Goal: Transaction & Acquisition: Purchase product/service

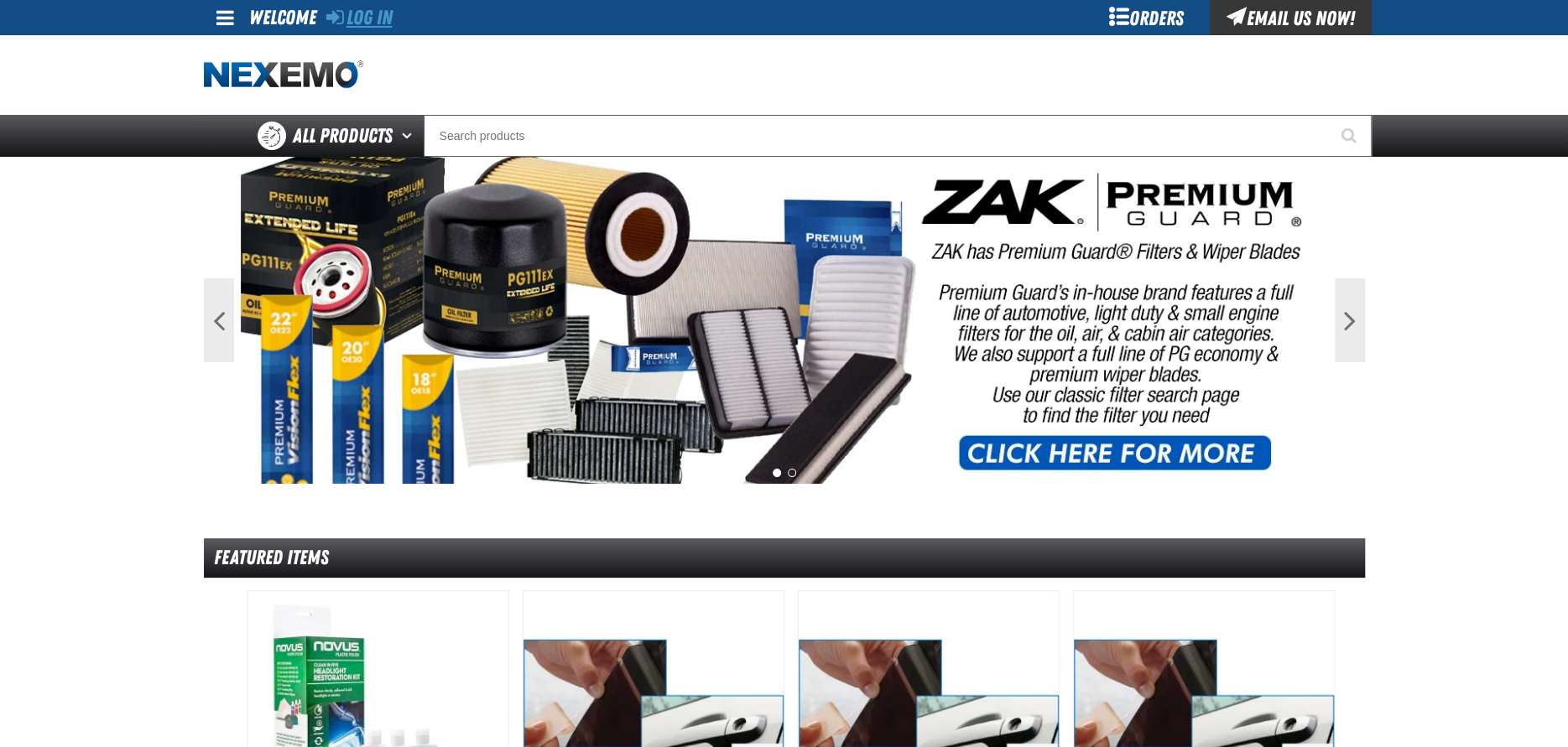
click at [373, 16] on link "Log In" at bounding box center [359, 18] width 66 height 23
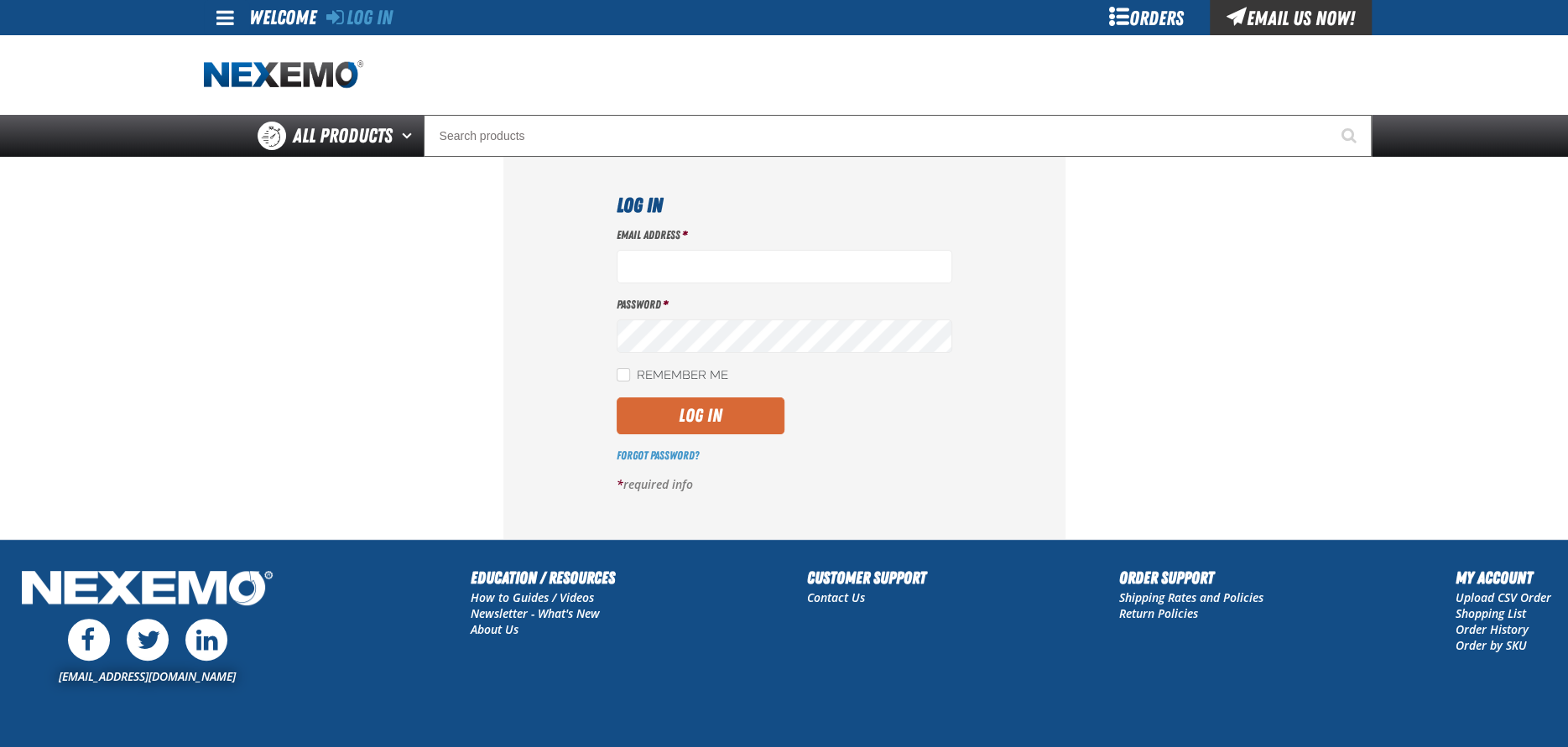
type input "[EMAIL_ADDRESS][DOMAIN_NAME]"
click at [665, 426] on button "Log In" at bounding box center [700, 416] width 168 height 37
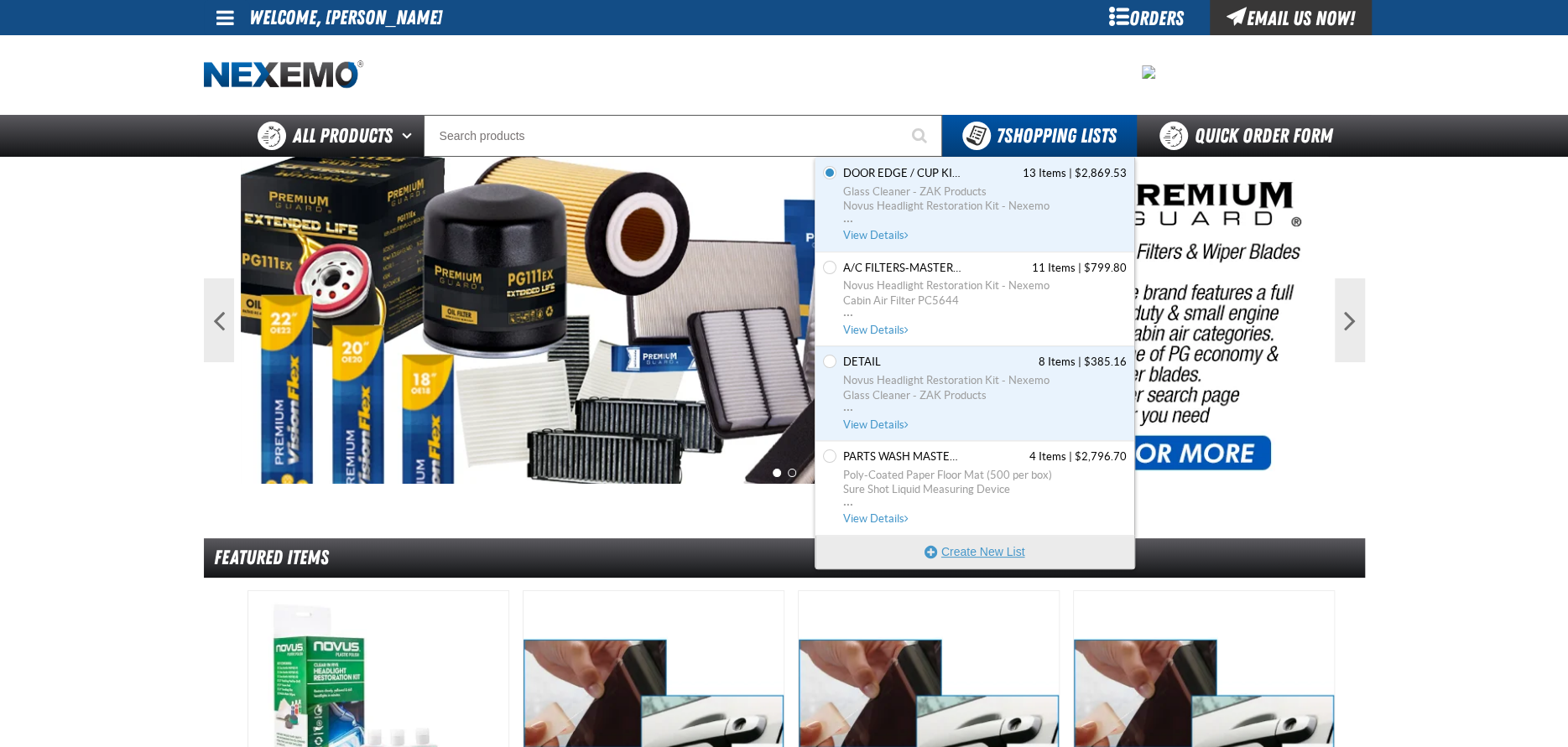
click at [962, 548] on button "Create New List" at bounding box center [975, 551] width 319 height 33
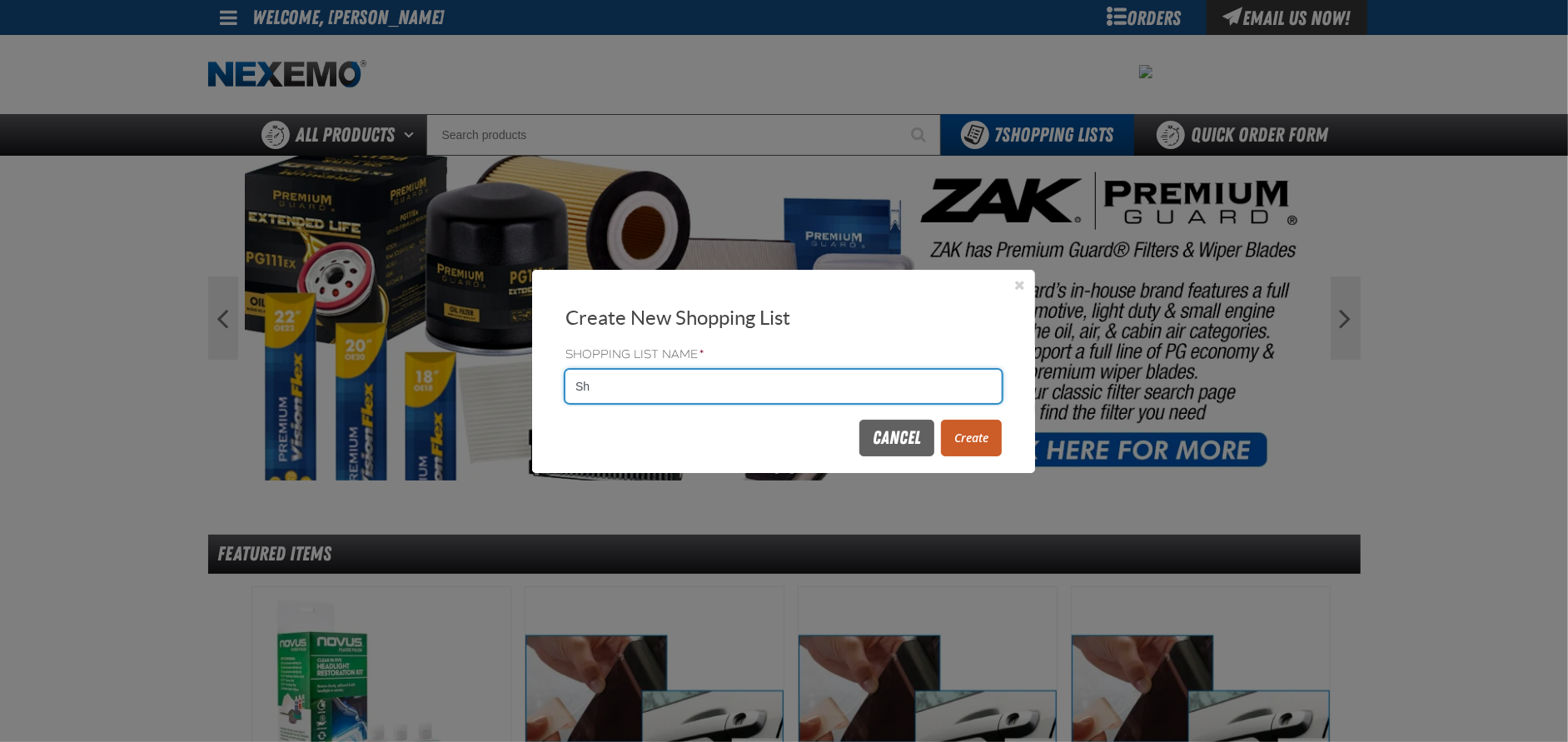
type input "S"
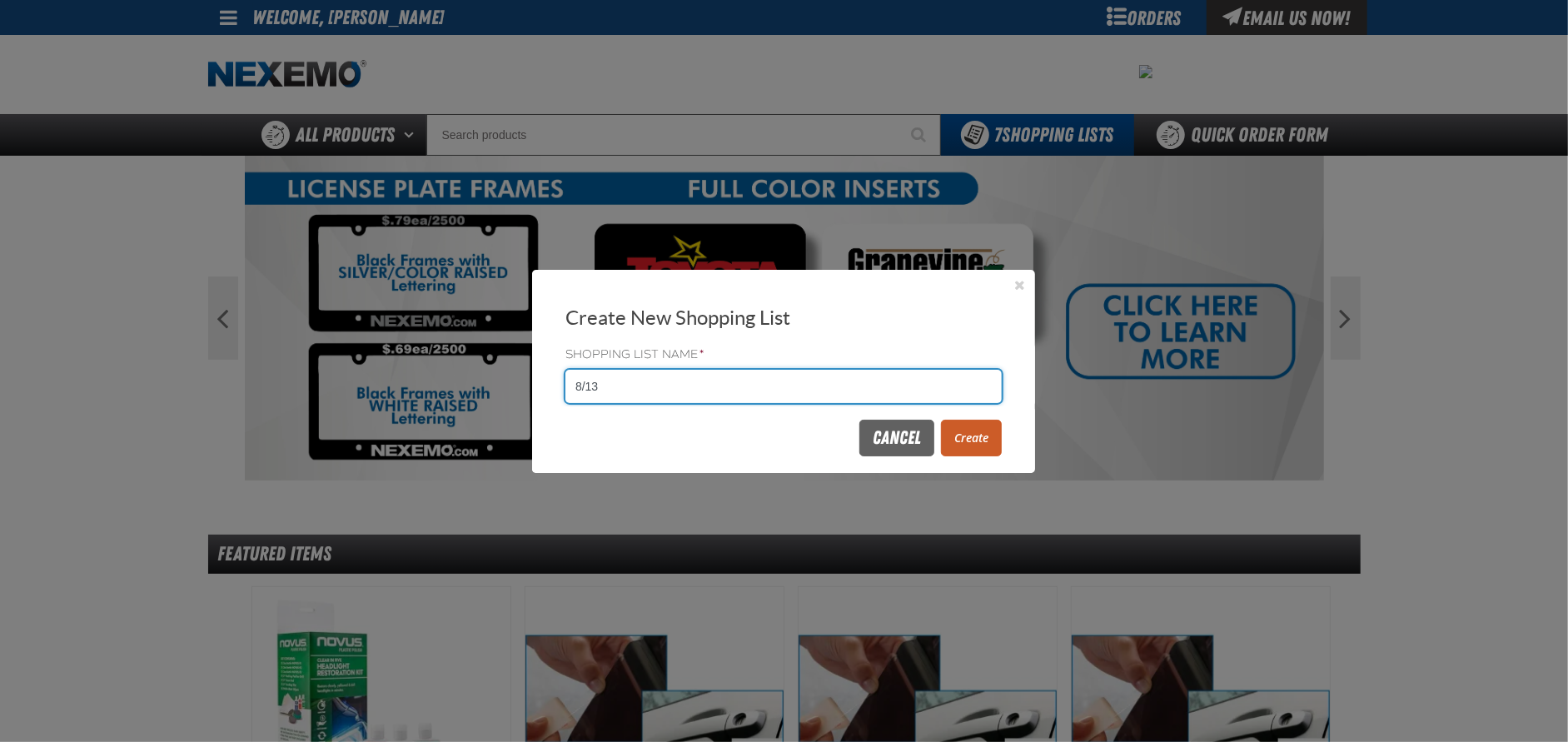
type input "8/13"
click at [986, 446] on button "Create" at bounding box center [971, 438] width 60 height 36
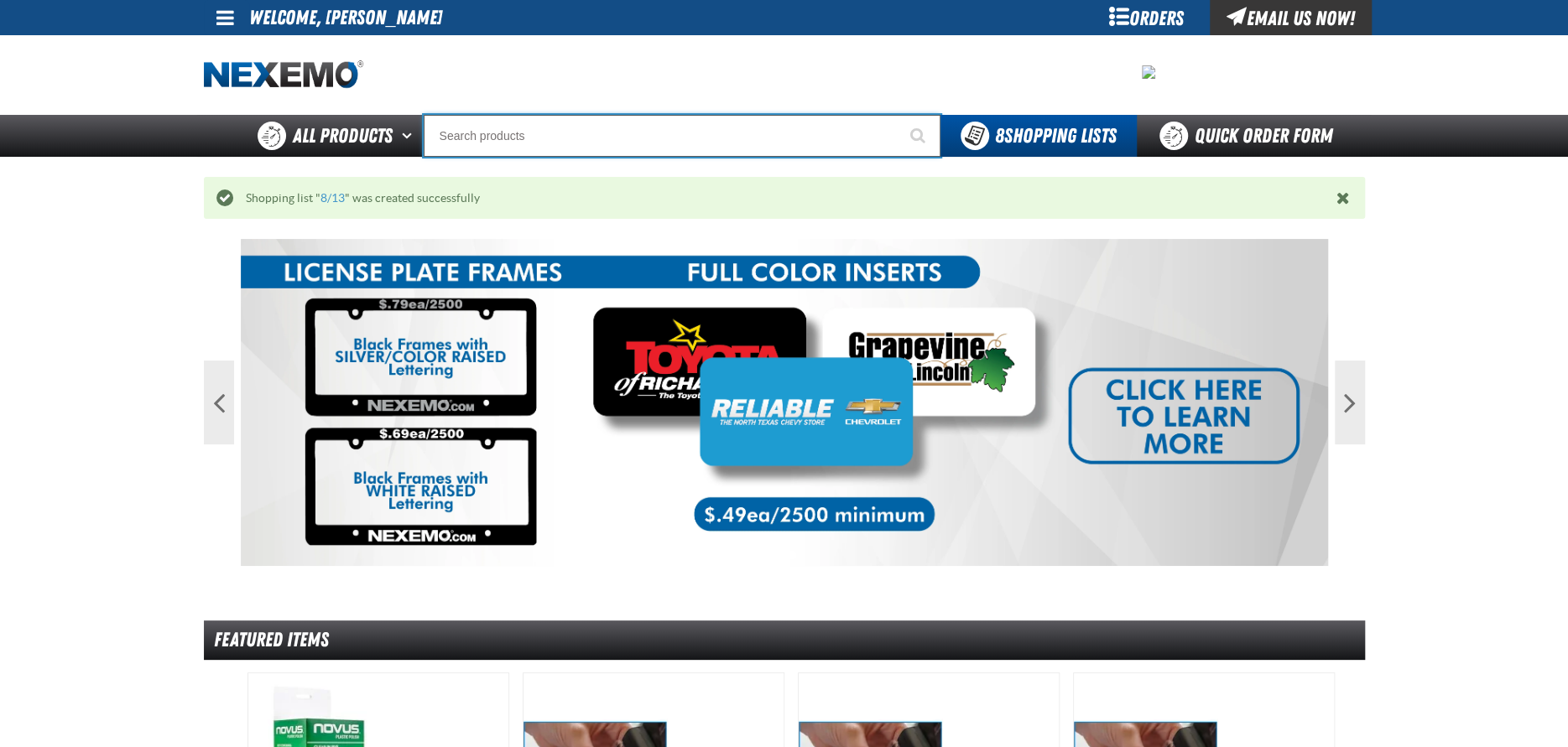
click at [522, 134] on input "Search" at bounding box center [682, 135] width 517 height 42
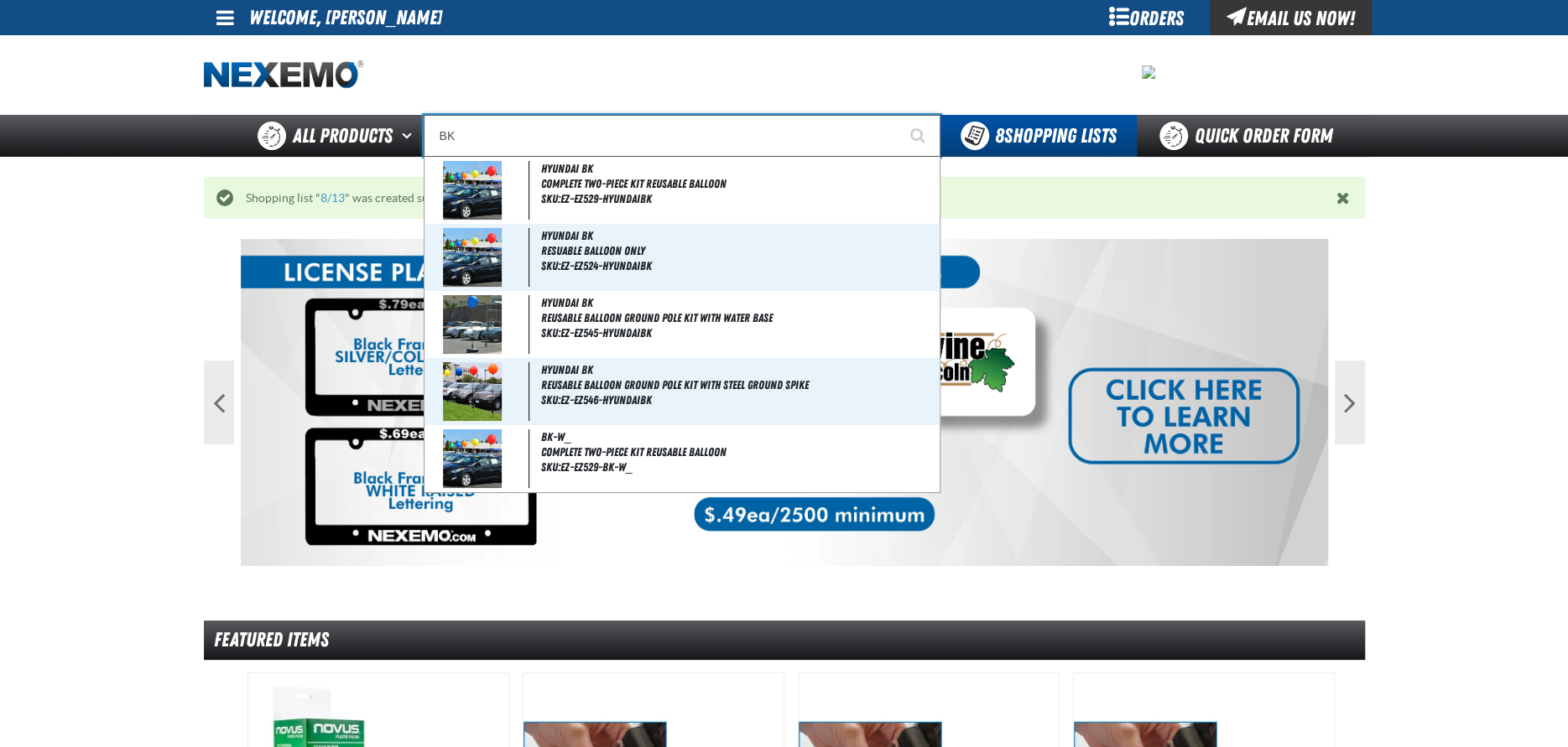
type input "B"
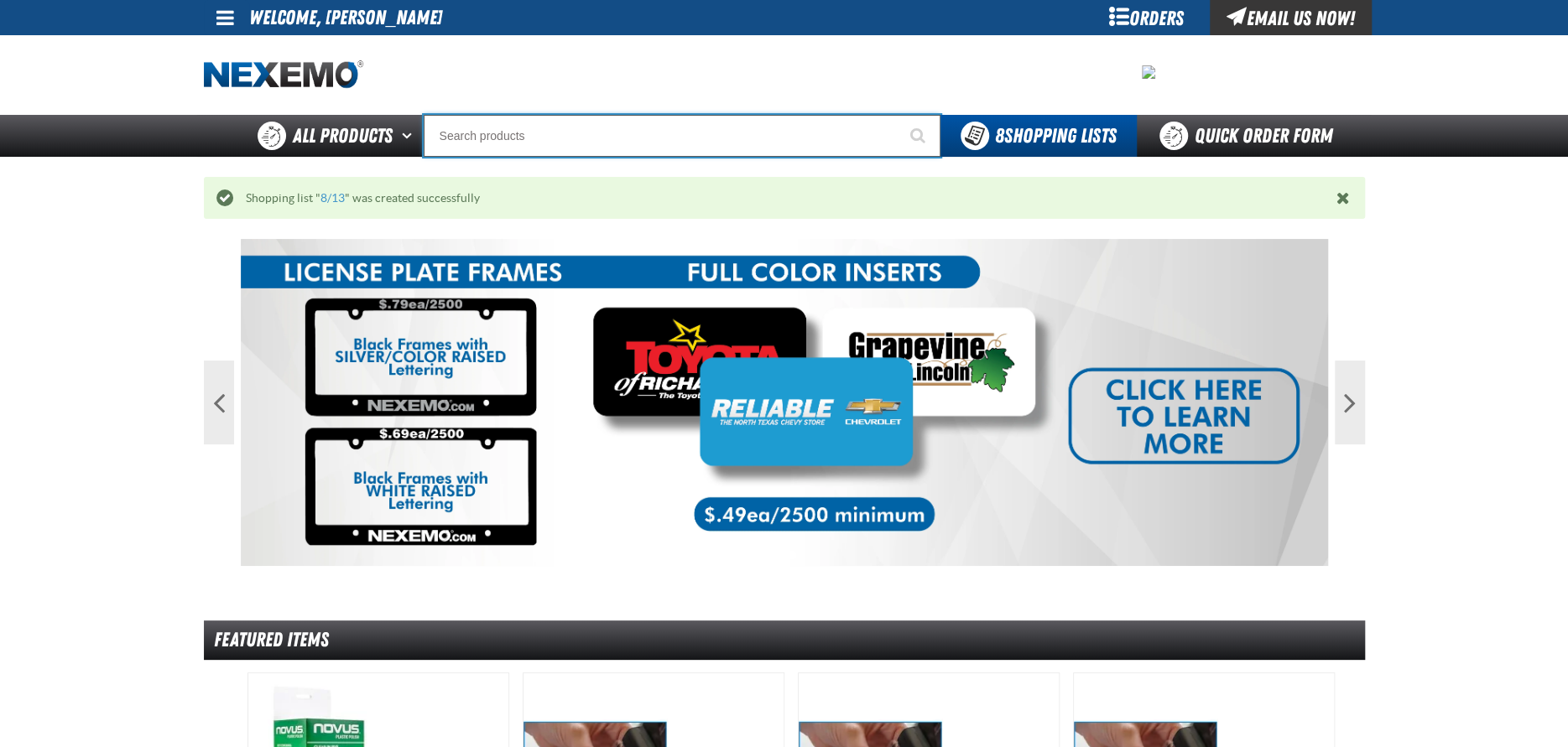
type input "R"
type input "ROADSIDE R"
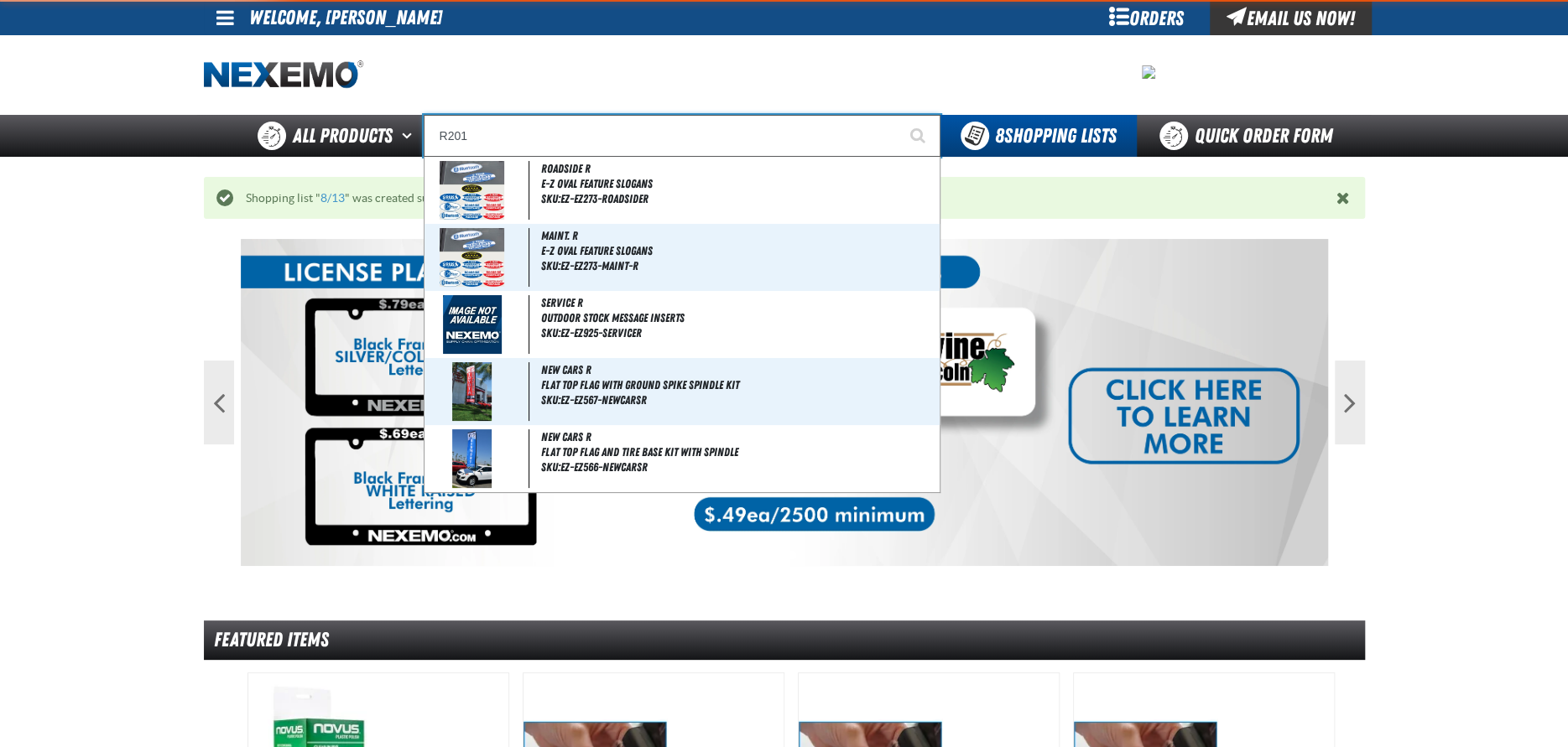
type input "R201"
click at [899, 115] on button "Start Searching" at bounding box center [919, 135] width 42 height 42
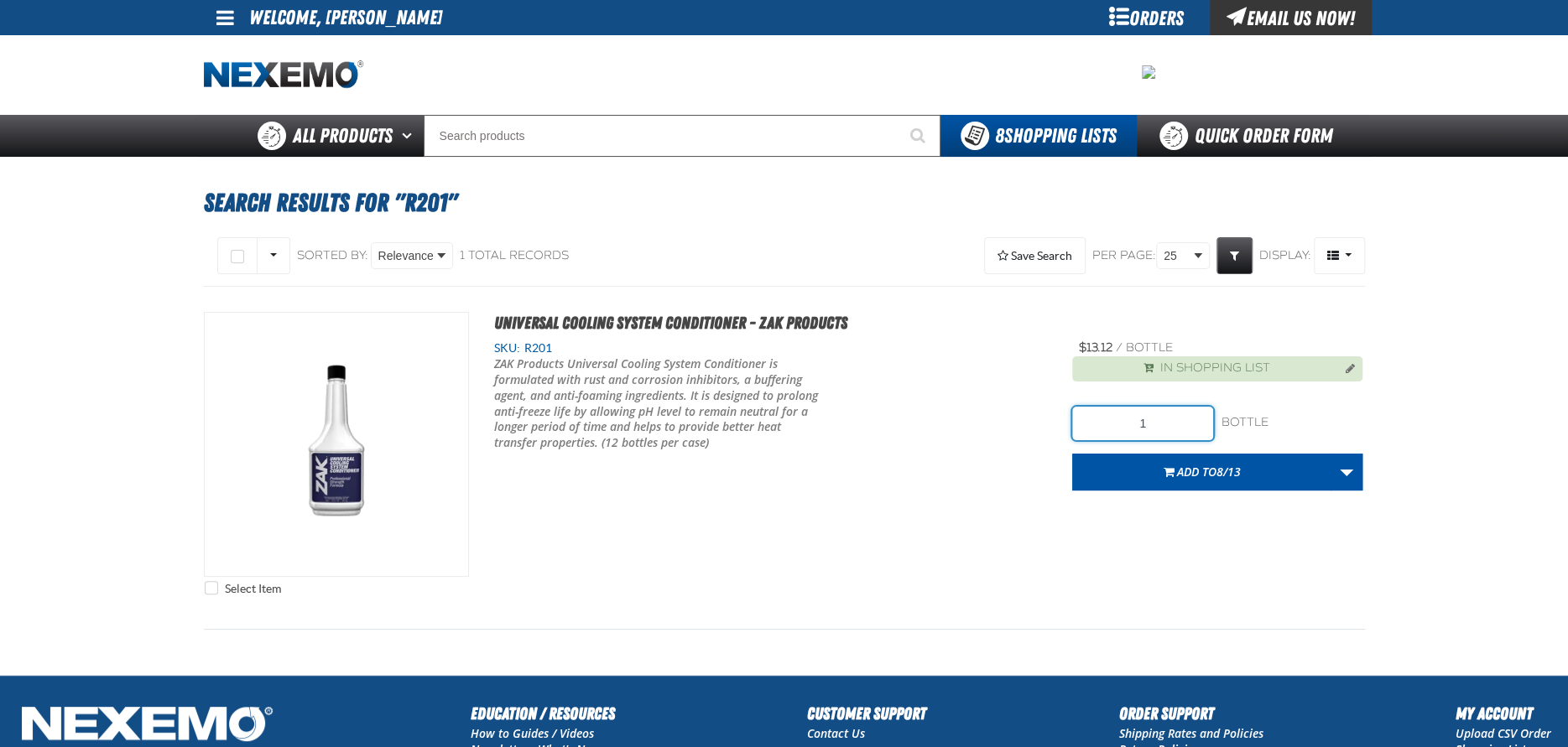
drag, startPoint x: 1162, startPoint y: 425, endPoint x: 1135, endPoint y: 408, distance: 31.9
click at [1162, 425] on input "1" at bounding box center [1142, 423] width 141 height 33
type input "24"
click at [1158, 467] on button "Add to 8/13" at bounding box center [1201, 471] width 259 height 37
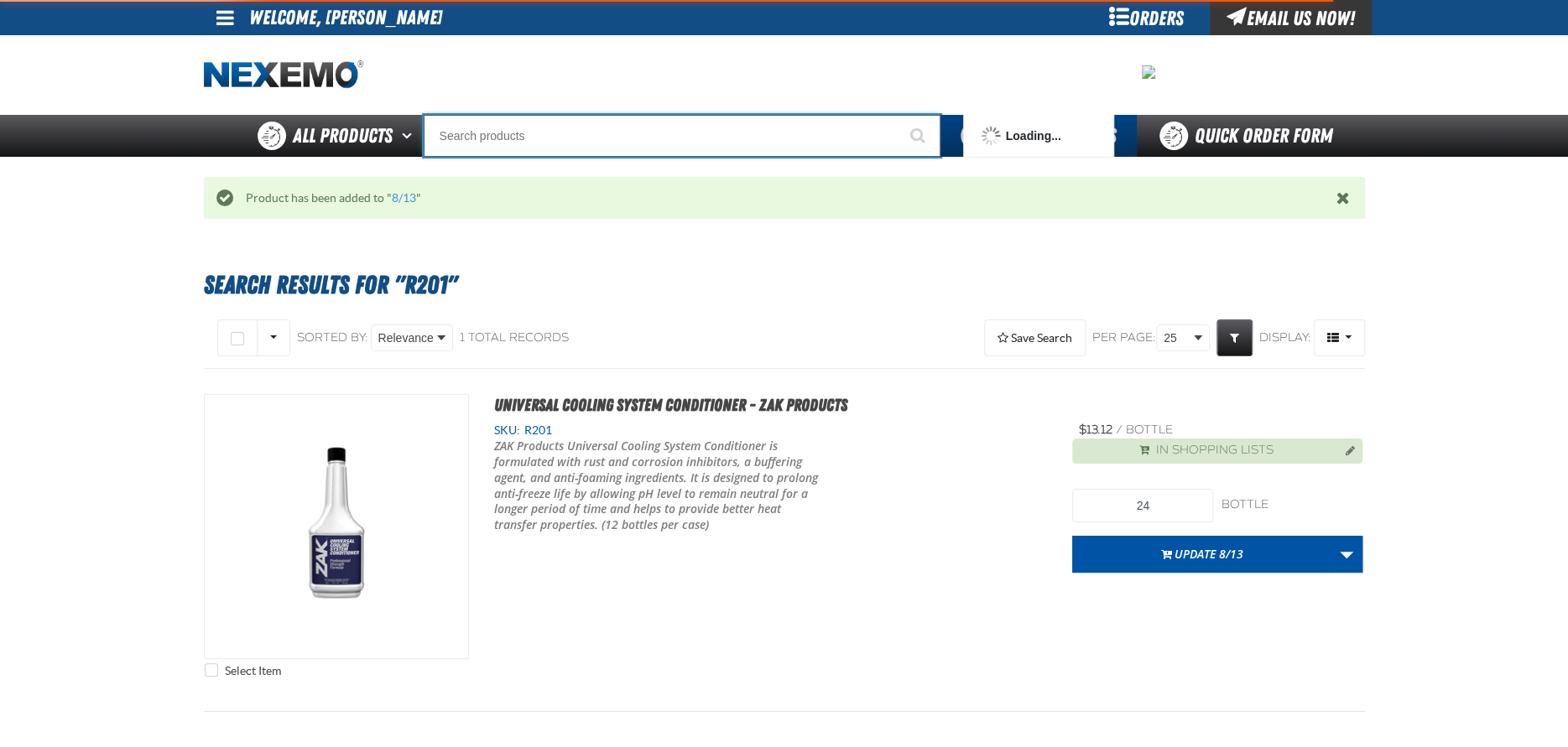
click at [516, 132] on input "Search" at bounding box center [682, 135] width 517 height 42
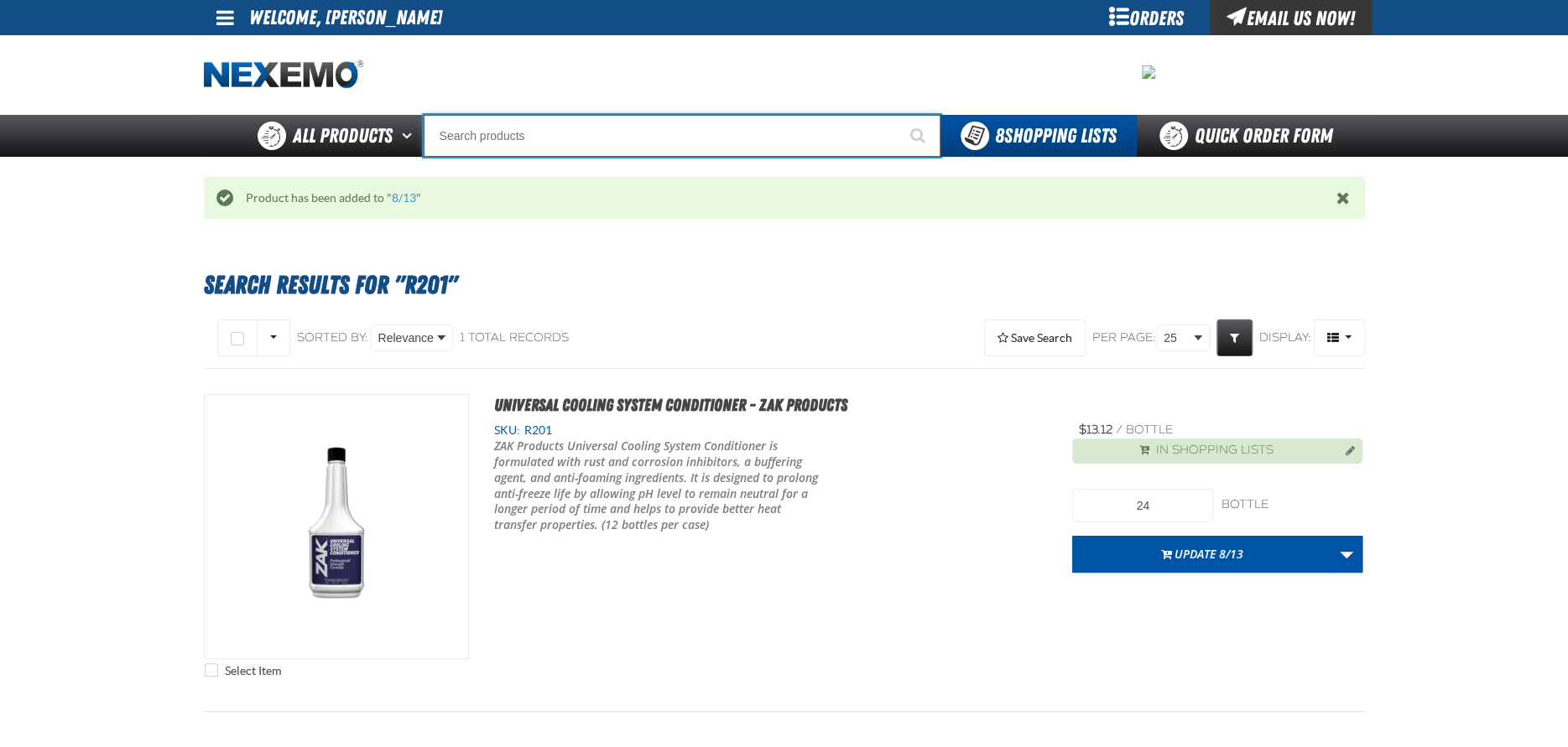
type input "D"
type input "D Alkaline Battery 1.5 Volt (ph)"
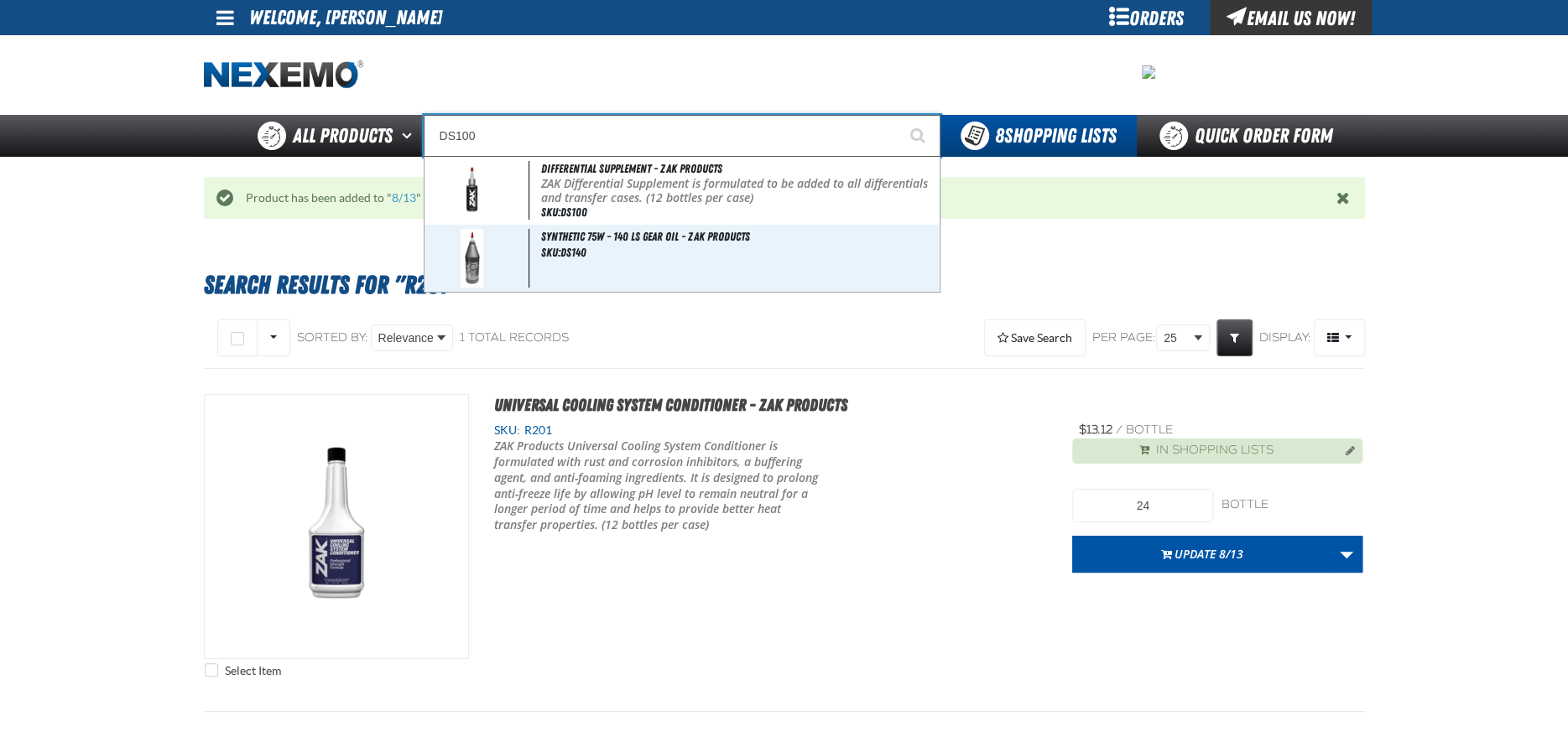
type input "DS100"
click at [899, 115] on button "Start Searching" at bounding box center [919, 135] width 42 height 42
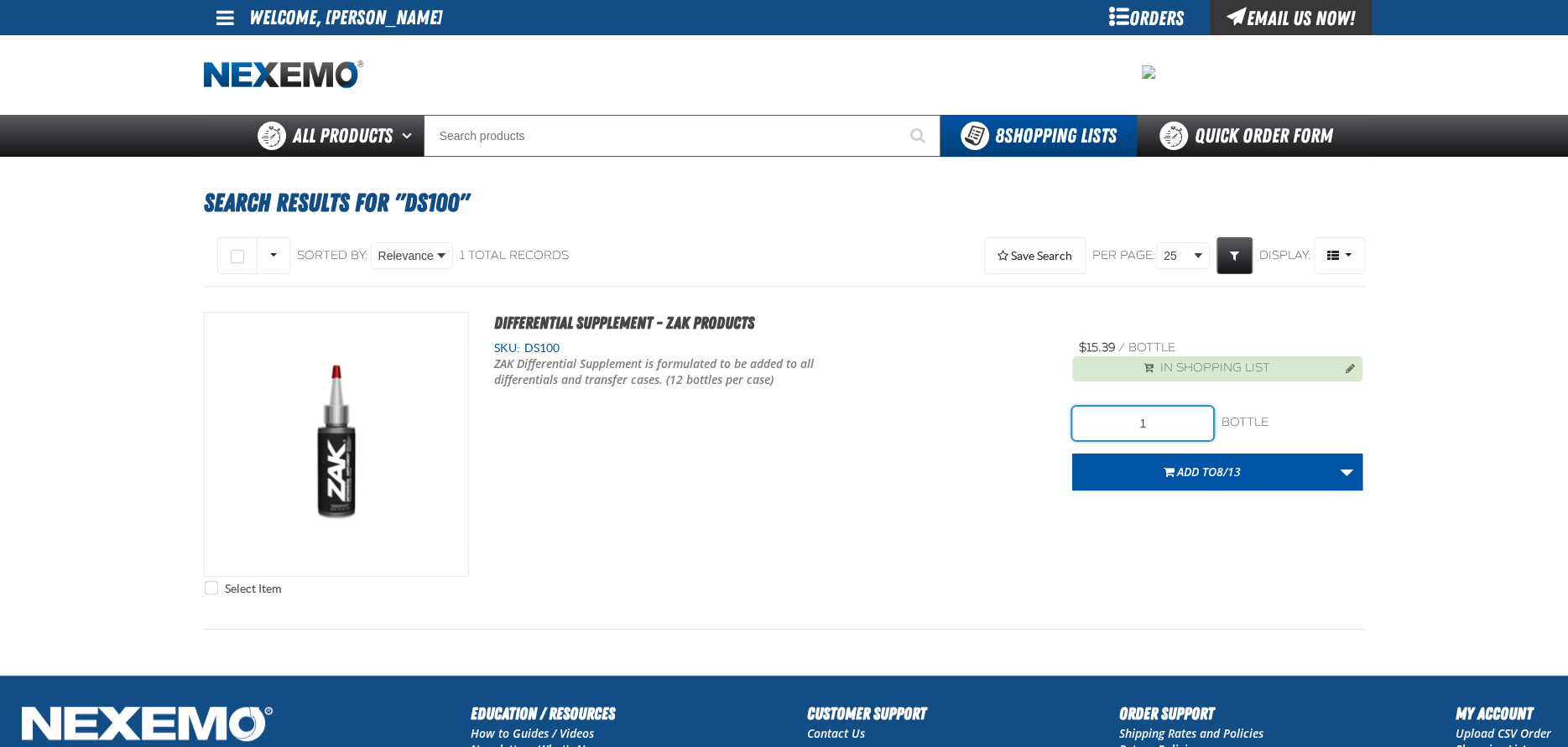
click at [1161, 430] on input "1" at bounding box center [1142, 423] width 141 height 33
type input "36"
click at [1202, 476] on span "Add to 8/13" at bounding box center [1208, 472] width 64 height 16
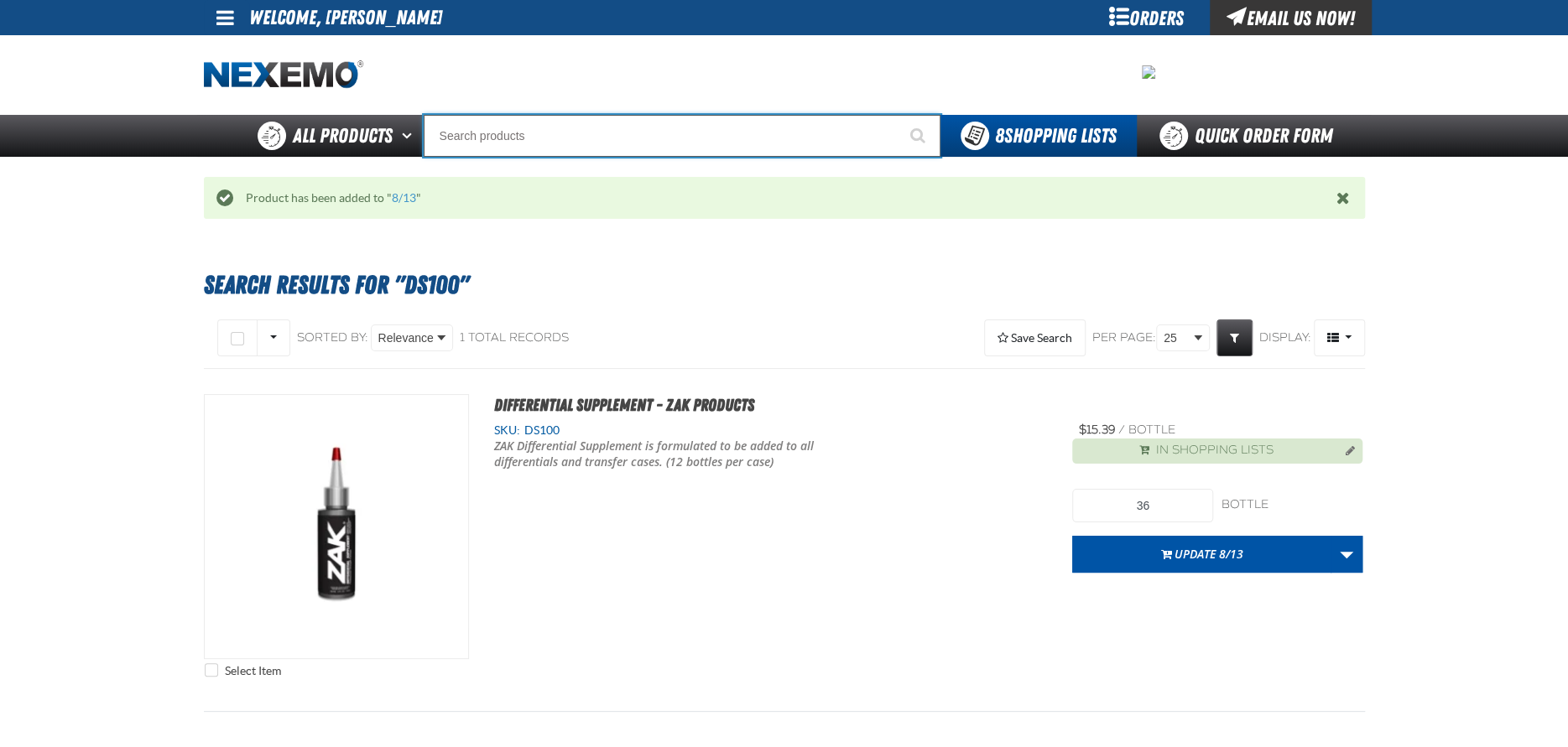
click at [505, 136] on input "Search" at bounding box center [682, 135] width 517 height 42
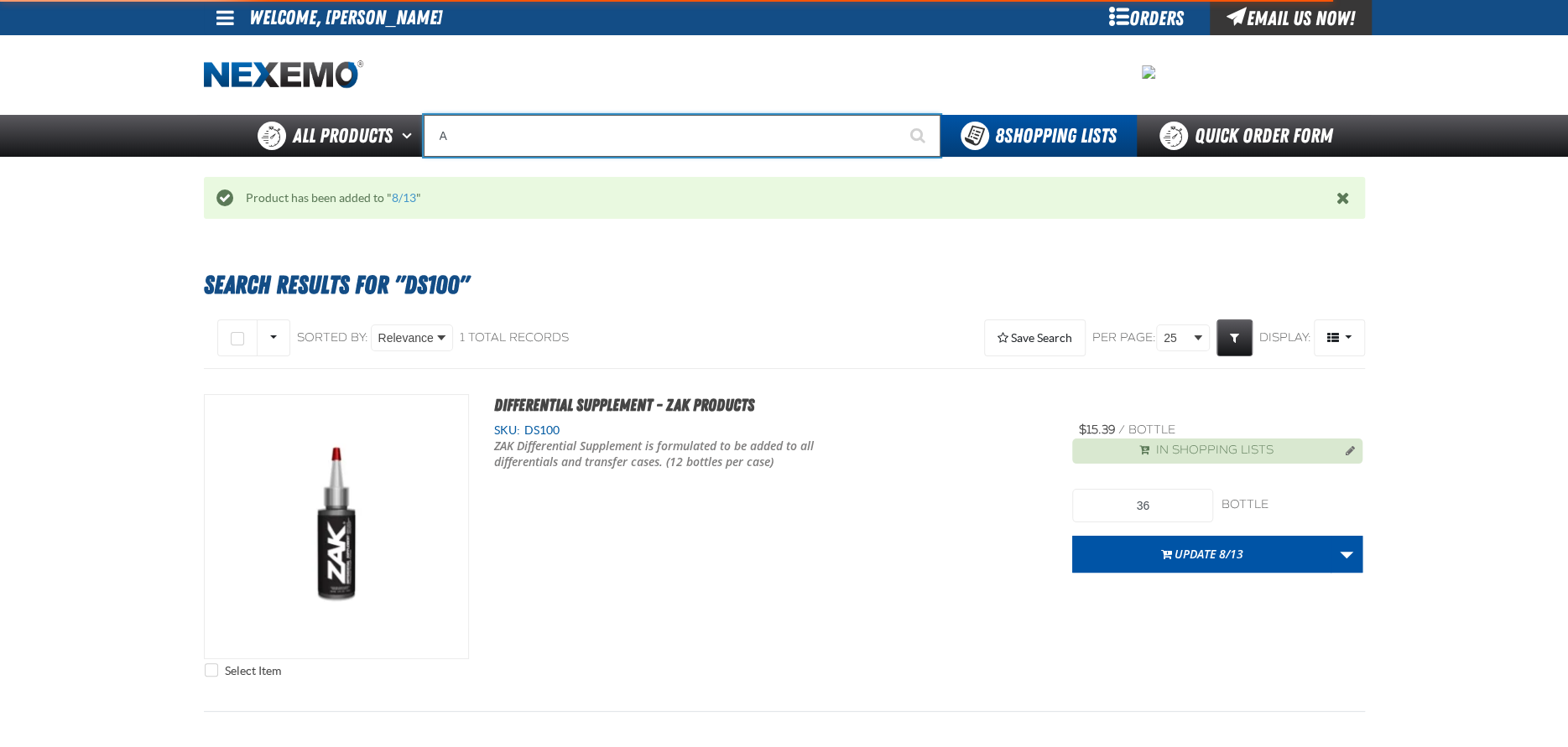
type input "AC"
type input "AC Power Booster - ZAK Products"
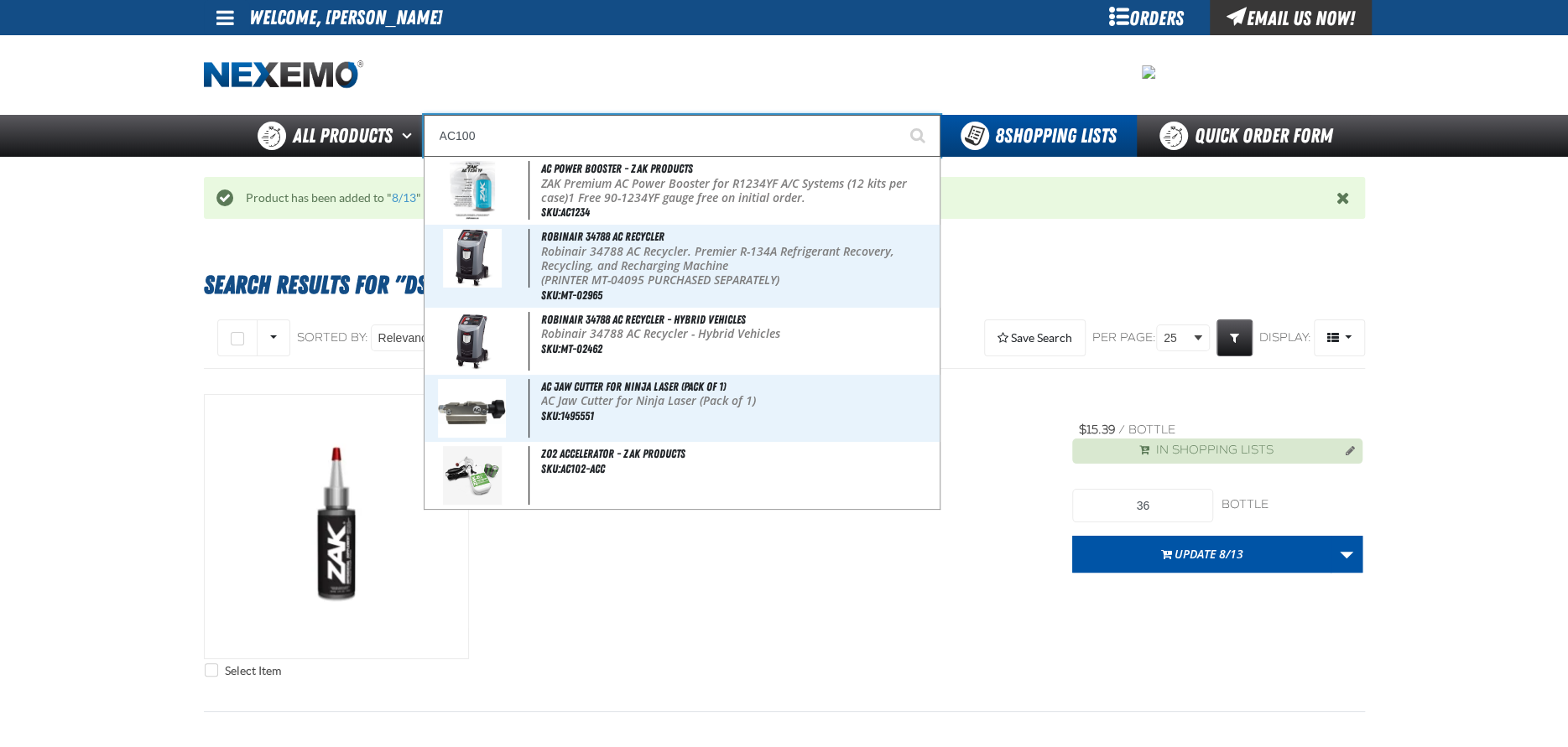
type input "AC100"
click at [899, 115] on button "Start Searching" at bounding box center [919, 135] width 42 height 42
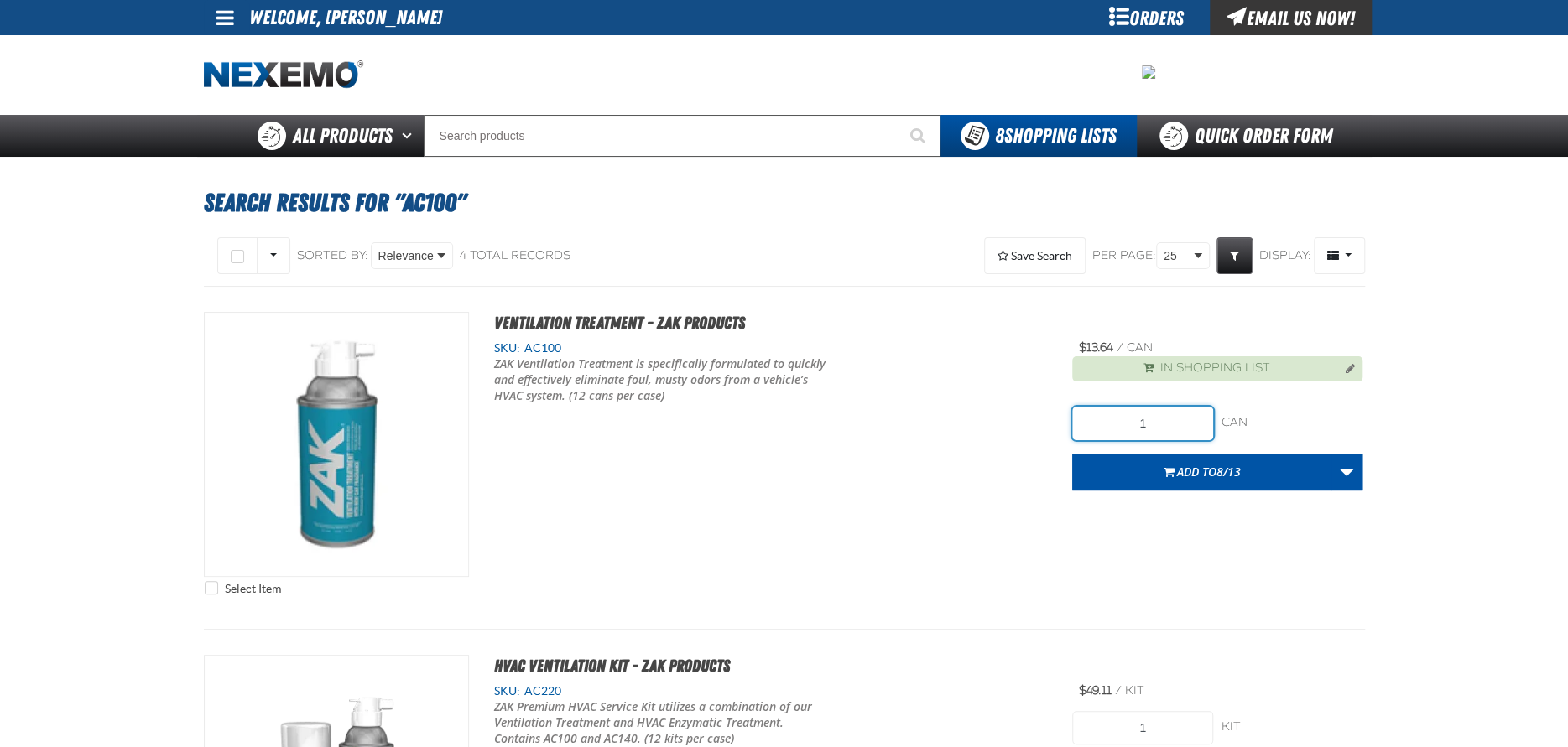
click at [1183, 421] on input "1" at bounding box center [1142, 423] width 141 height 33
click at [1139, 423] on input "136" at bounding box center [1142, 423] width 141 height 33
type input "36"
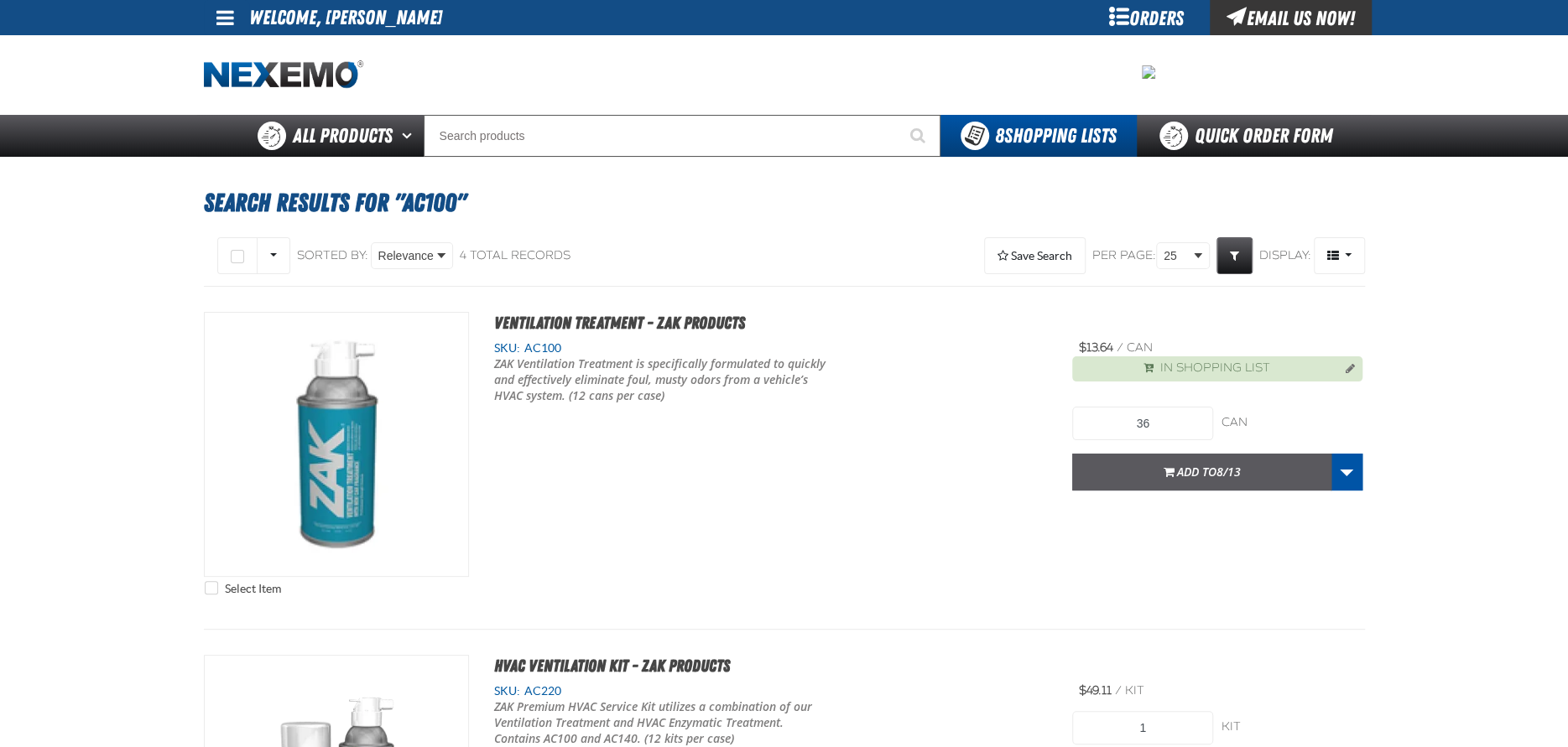
click at [1185, 479] on span "Add to 8/13" at bounding box center [1208, 472] width 64 height 16
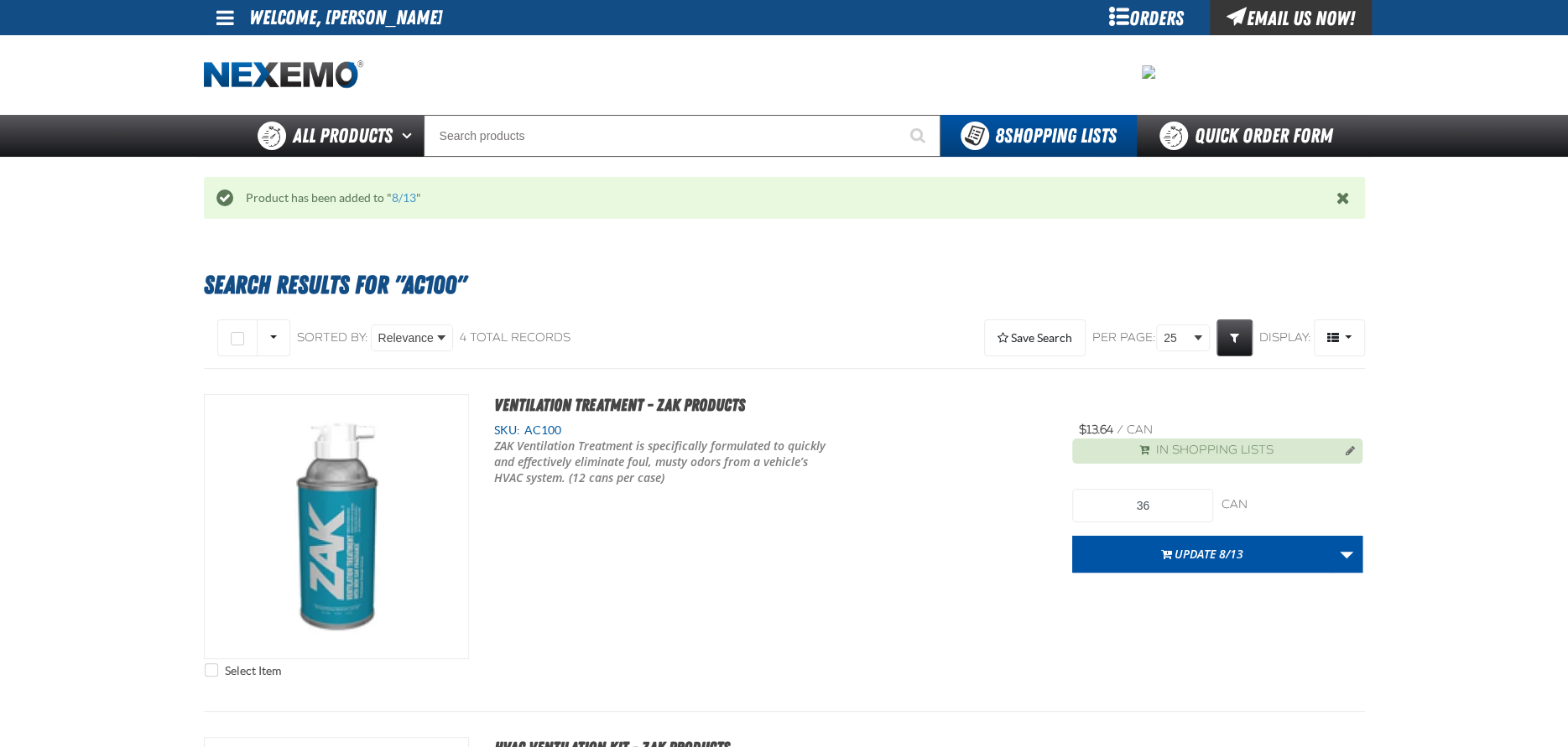
click at [419, 207] on div "Product has been added to " 8/13 "" at bounding box center [784, 198] width 1161 height 42
click at [409, 196] on link "8/13" at bounding box center [403, 197] width 24 height 13
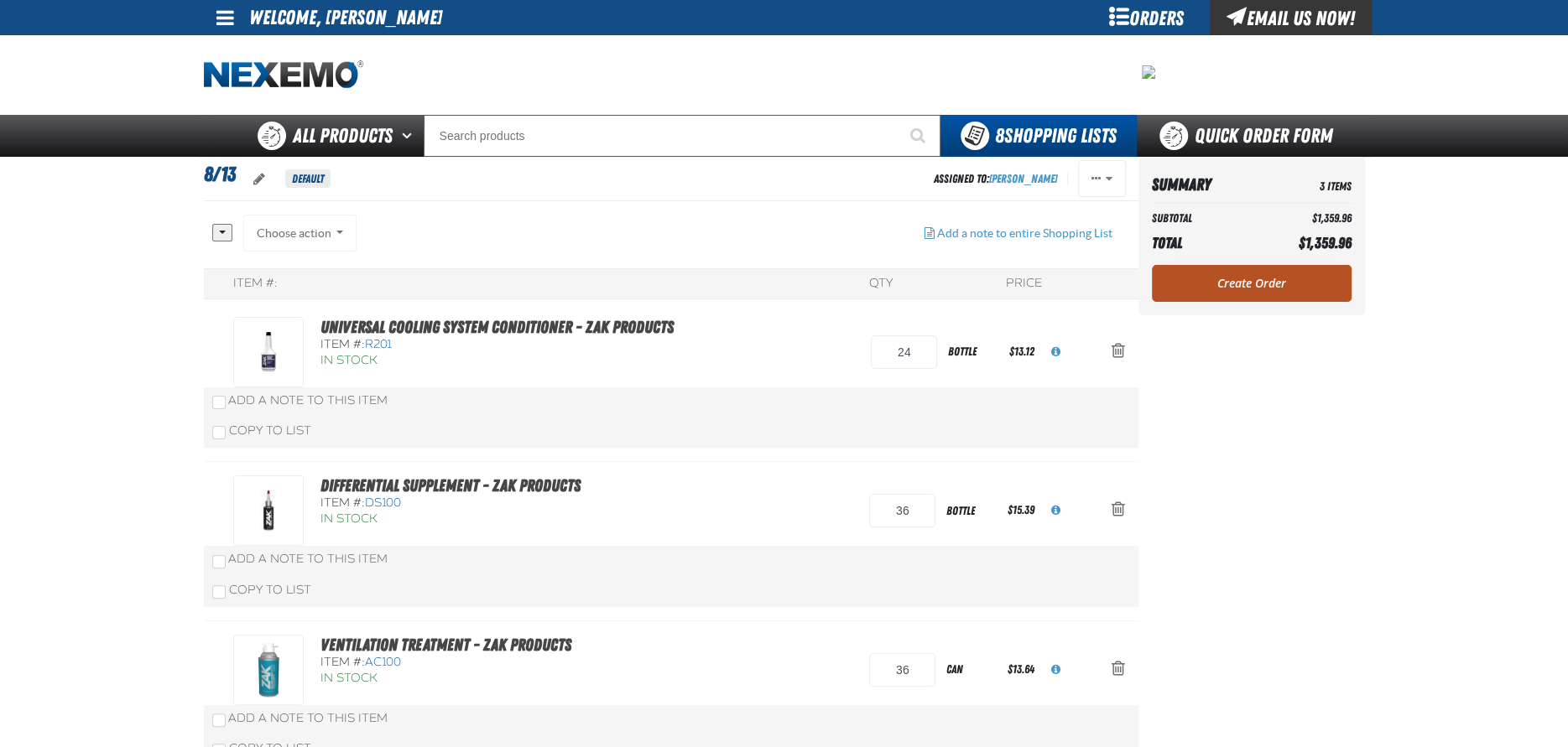
click at [1224, 285] on link "Create Order" at bounding box center [1251, 283] width 200 height 37
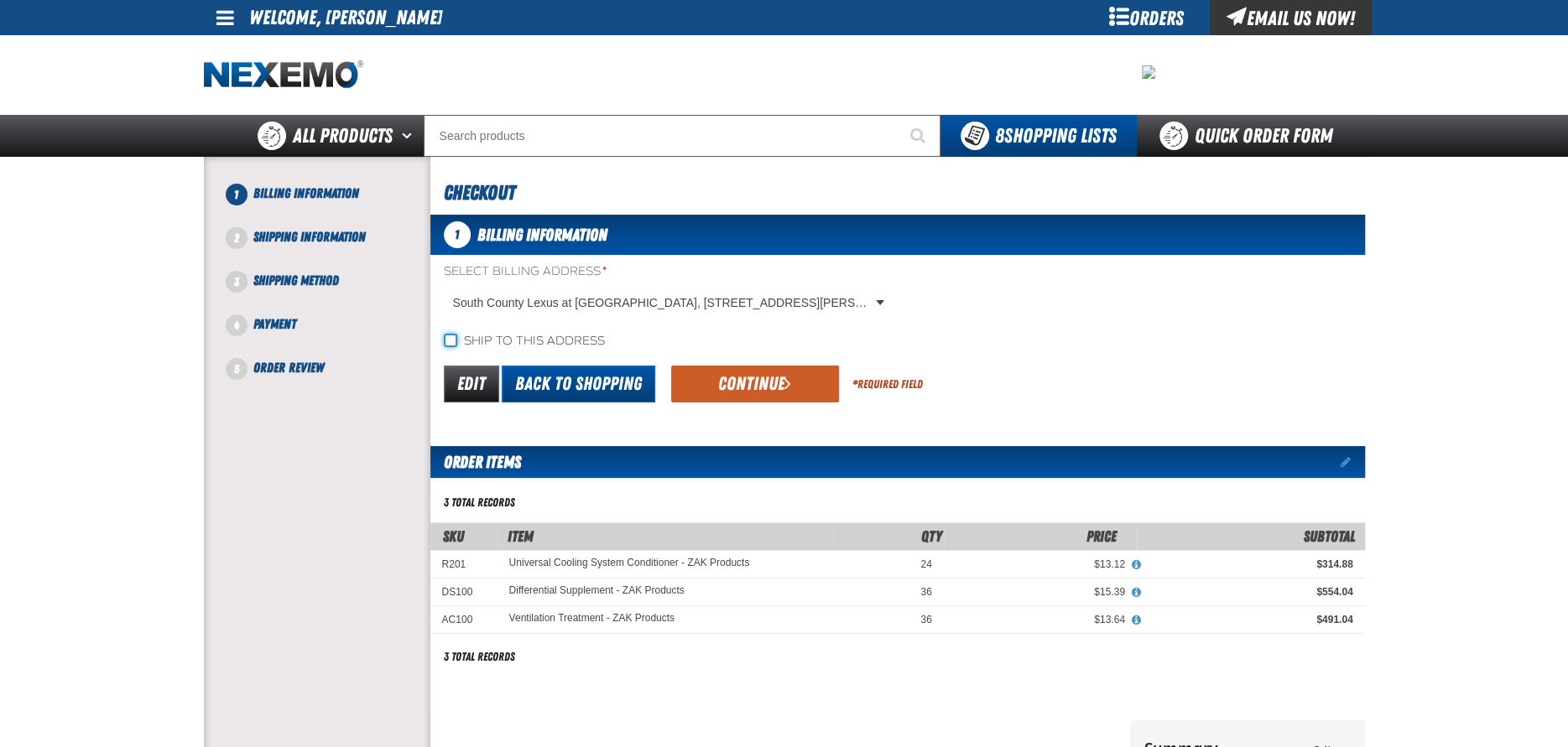
drag, startPoint x: 447, startPoint y: 340, endPoint x: 609, endPoint y: 383, distance: 167.6
click at [447, 340] on input "Ship to this address" at bounding box center [450, 340] width 13 height 13
checkbox input "true"
click at [728, 395] on button "Continue" at bounding box center [754, 383] width 168 height 37
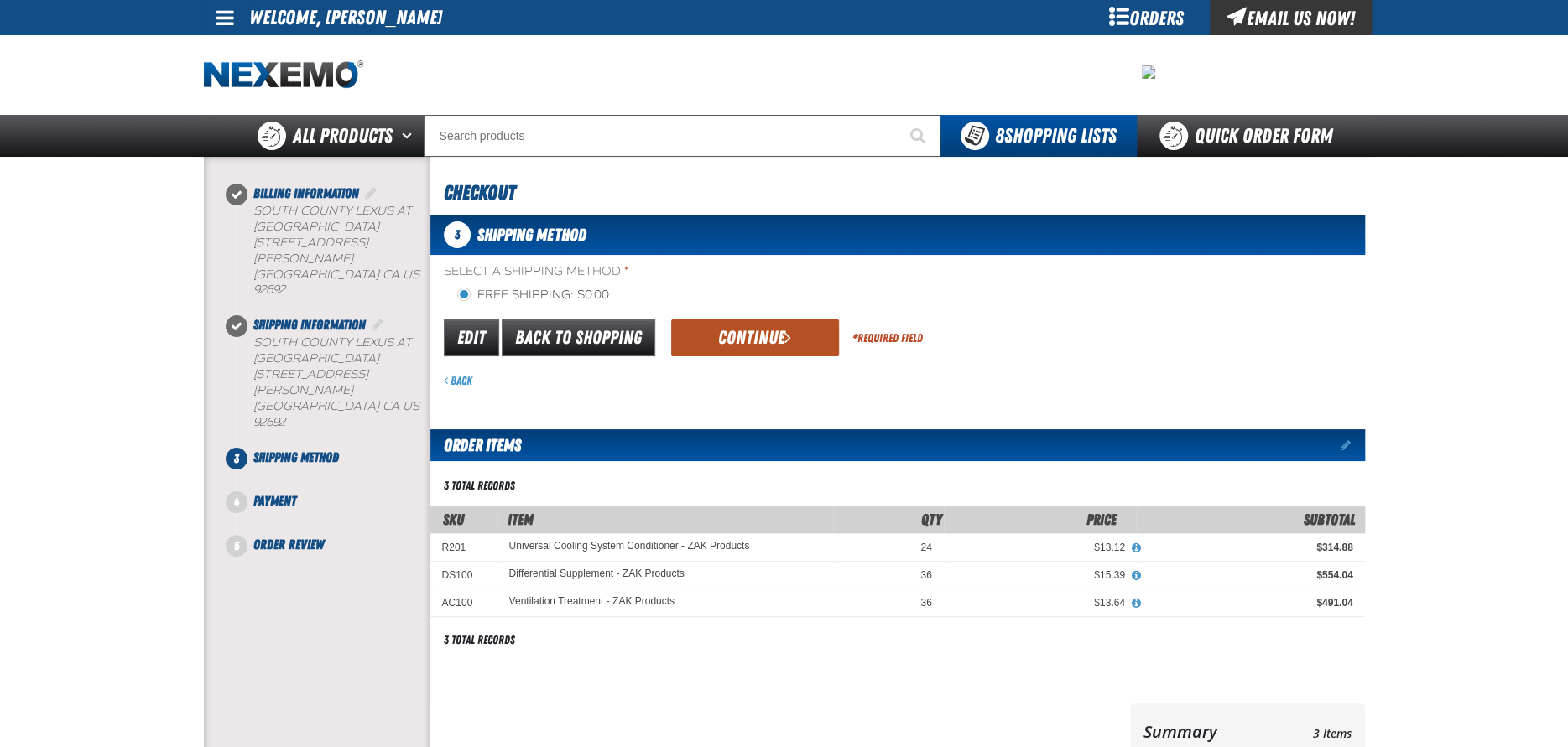
click at [796, 334] on button "Continue" at bounding box center [754, 338] width 168 height 37
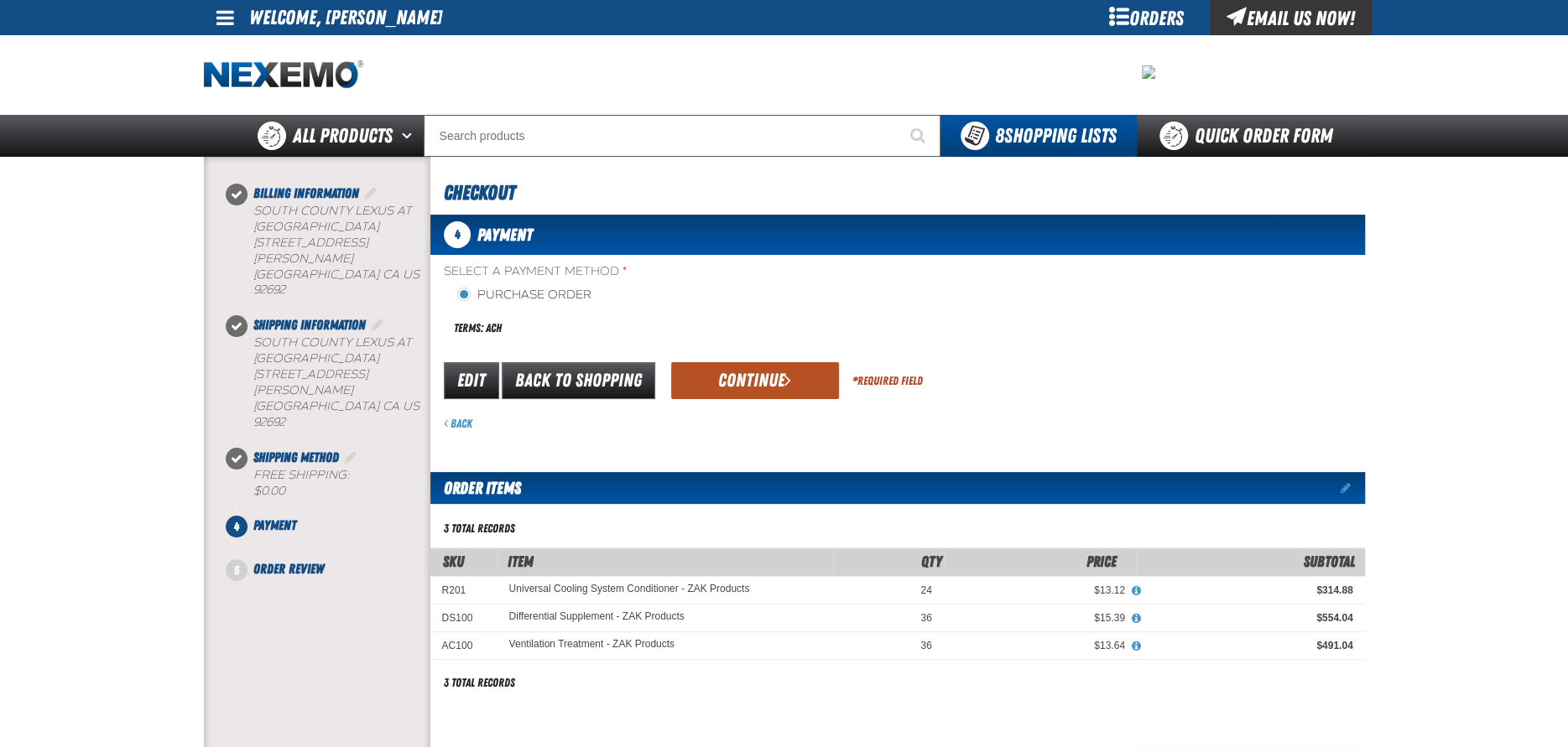
click at [745, 382] on button "Continue" at bounding box center [754, 380] width 168 height 37
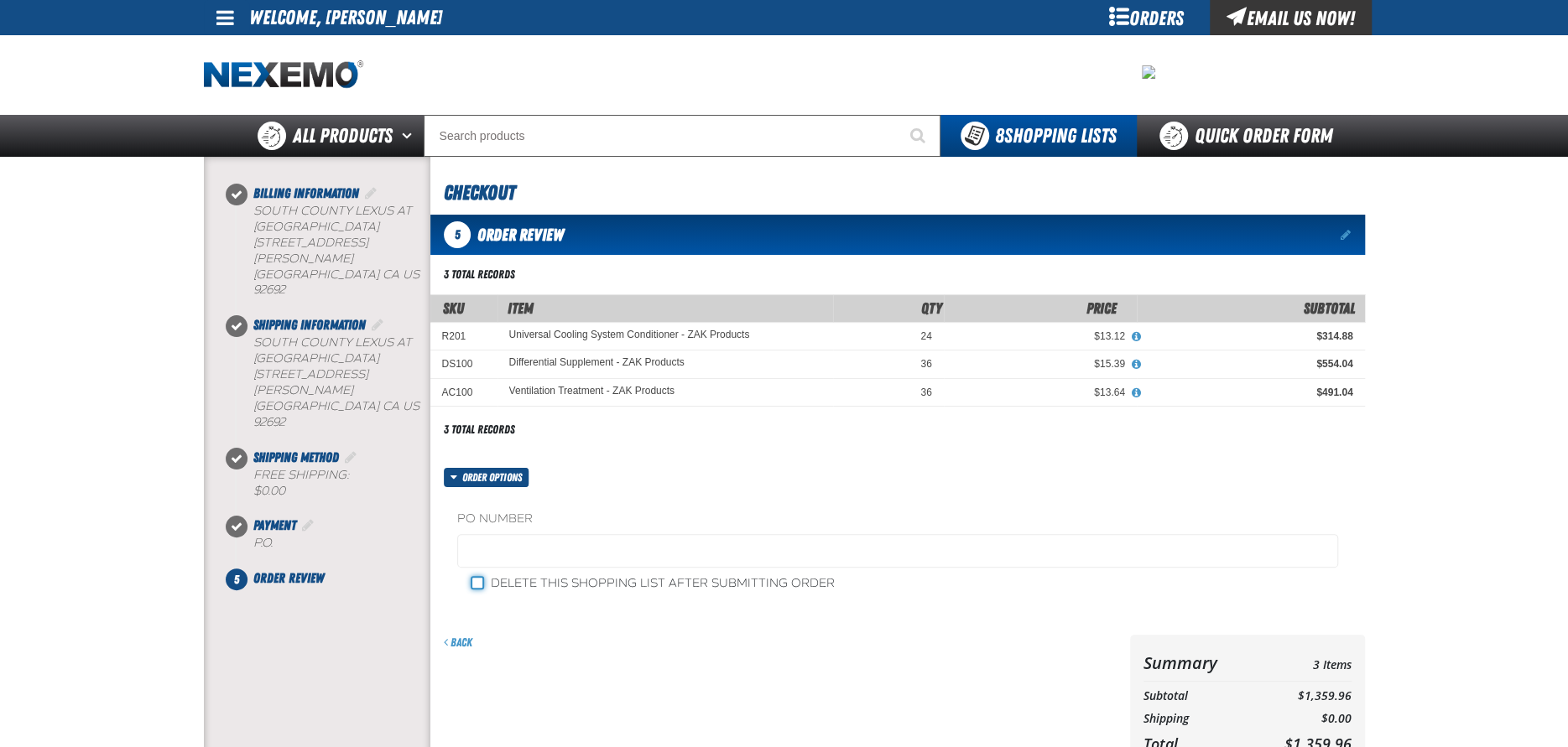
drag, startPoint x: 474, startPoint y: 584, endPoint x: 477, endPoint y: 571, distance: 13.3
click at [473, 584] on input "Delete this shopping list after submitting order" at bounding box center [477, 582] width 13 height 13
checkbox input "true"
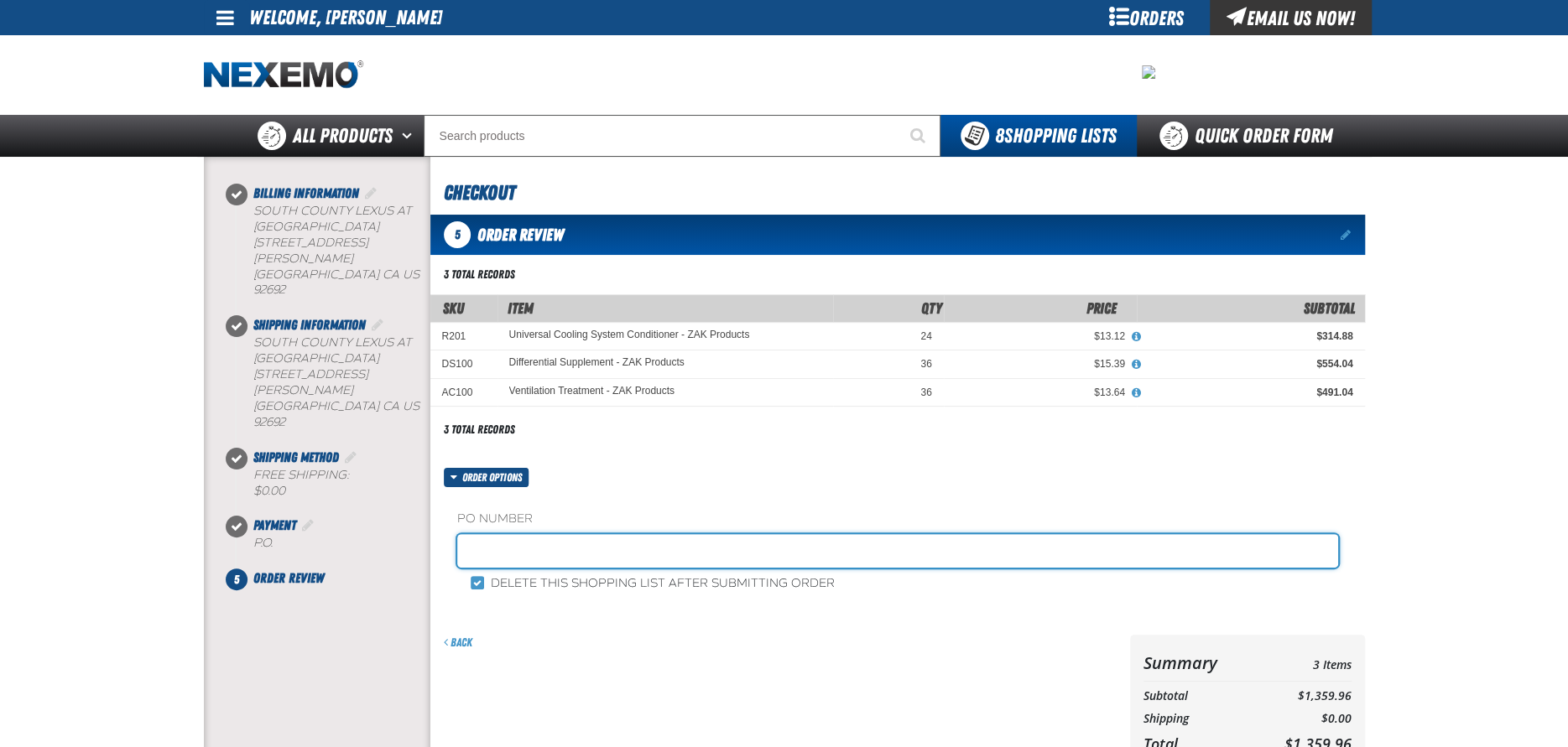
click at [481, 550] on input "text" at bounding box center [897, 550] width 881 height 33
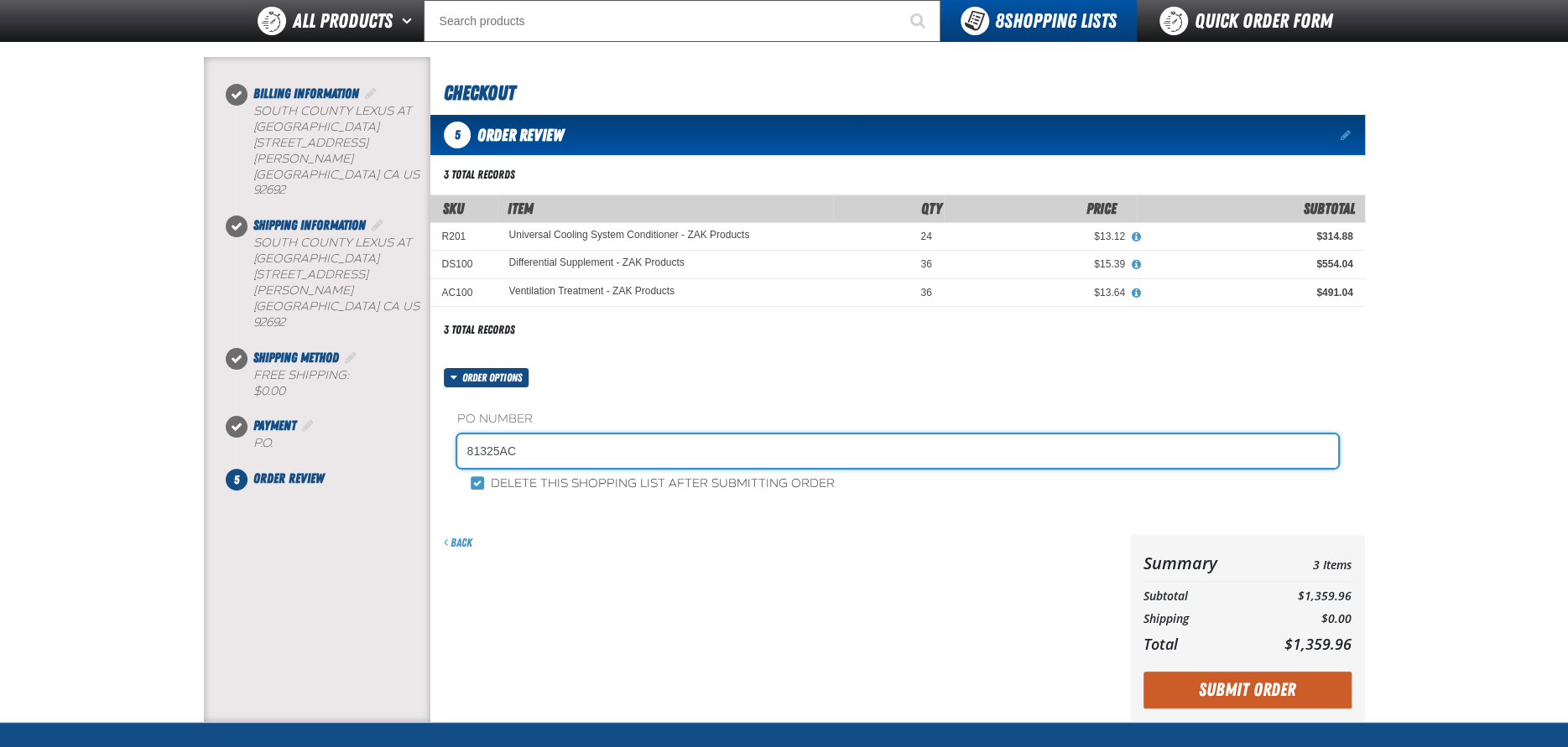
scroll to position [167, 0]
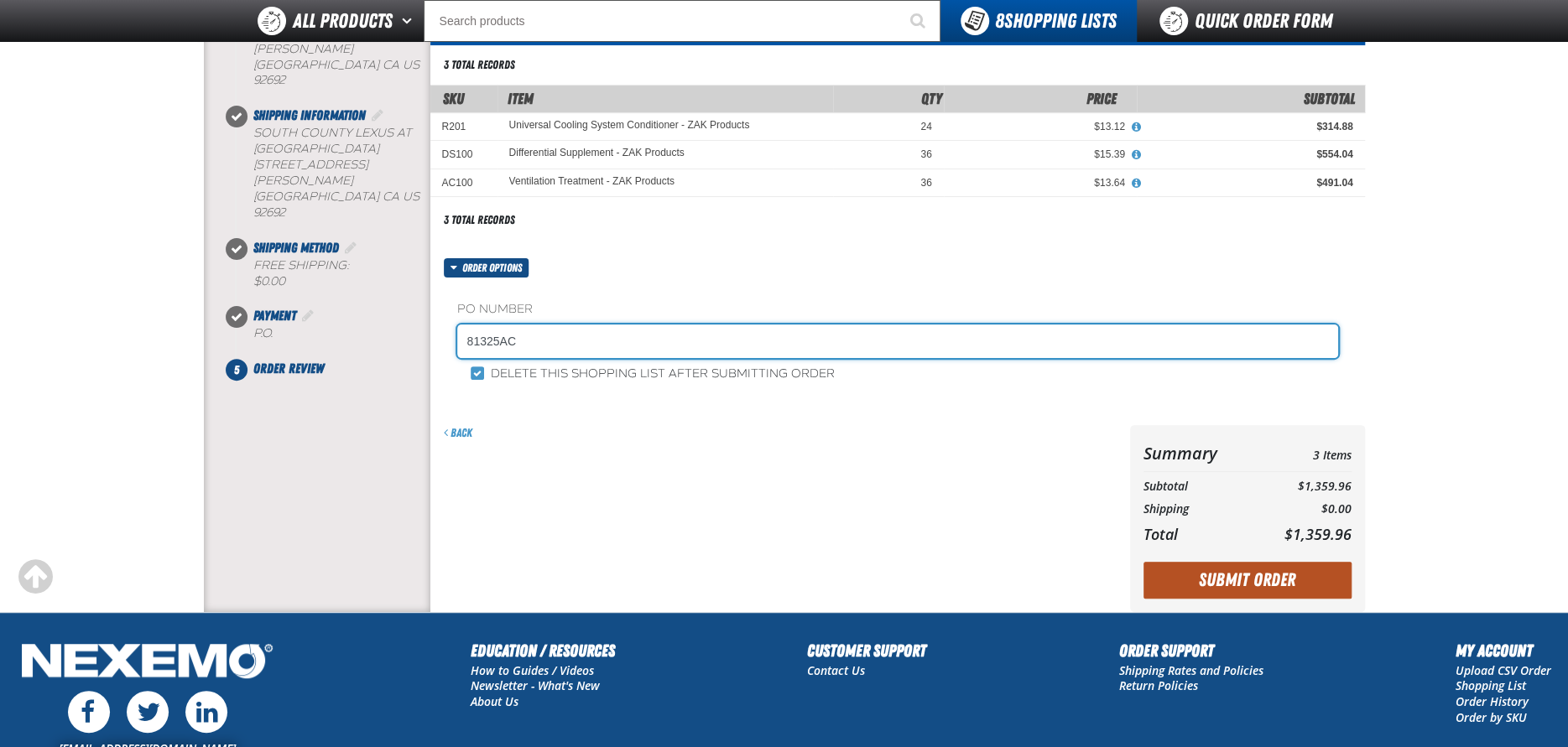
type input "81325AC"
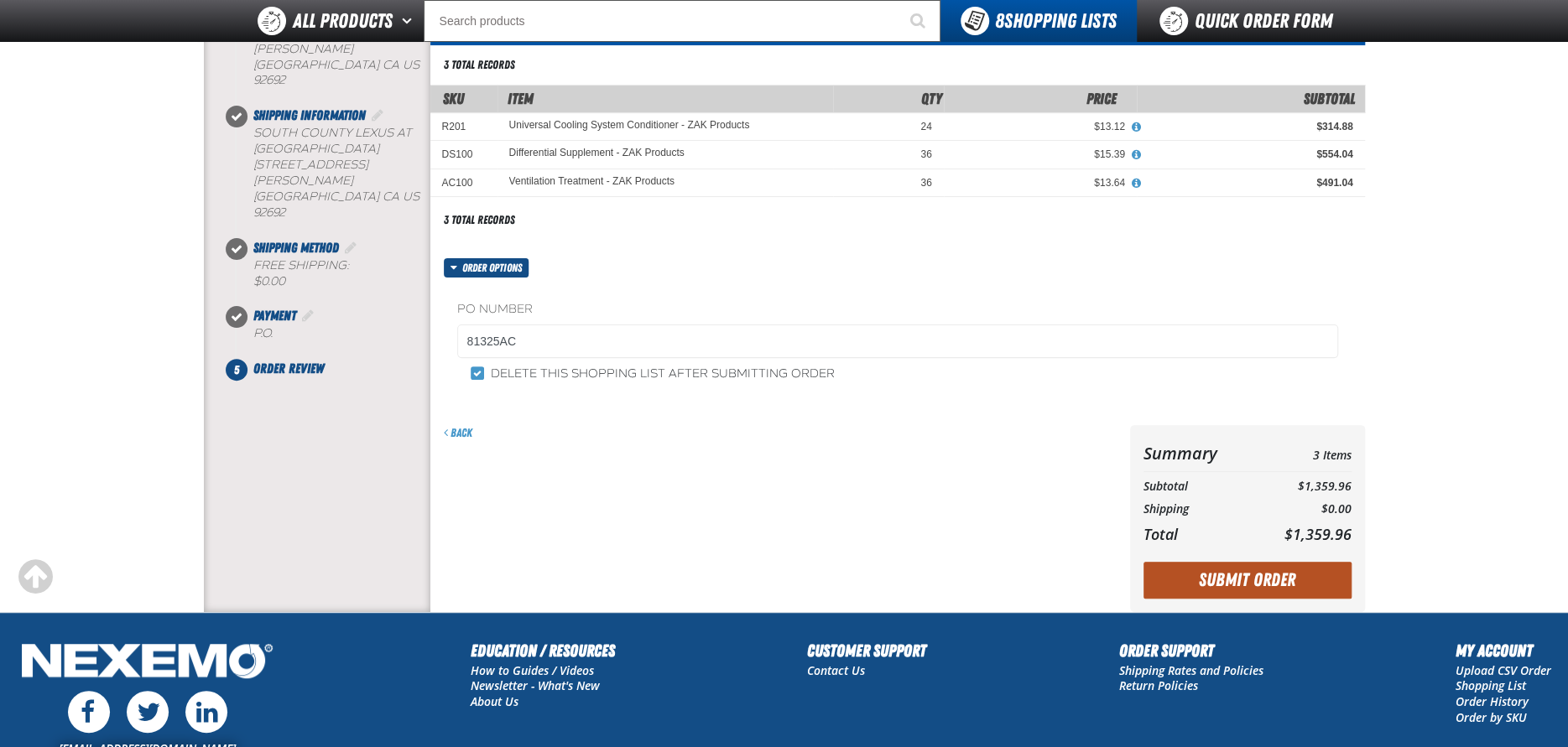
click at [1276, 574] on button "Submit Order" at bounding box center [1247, 580] width 208 height 37
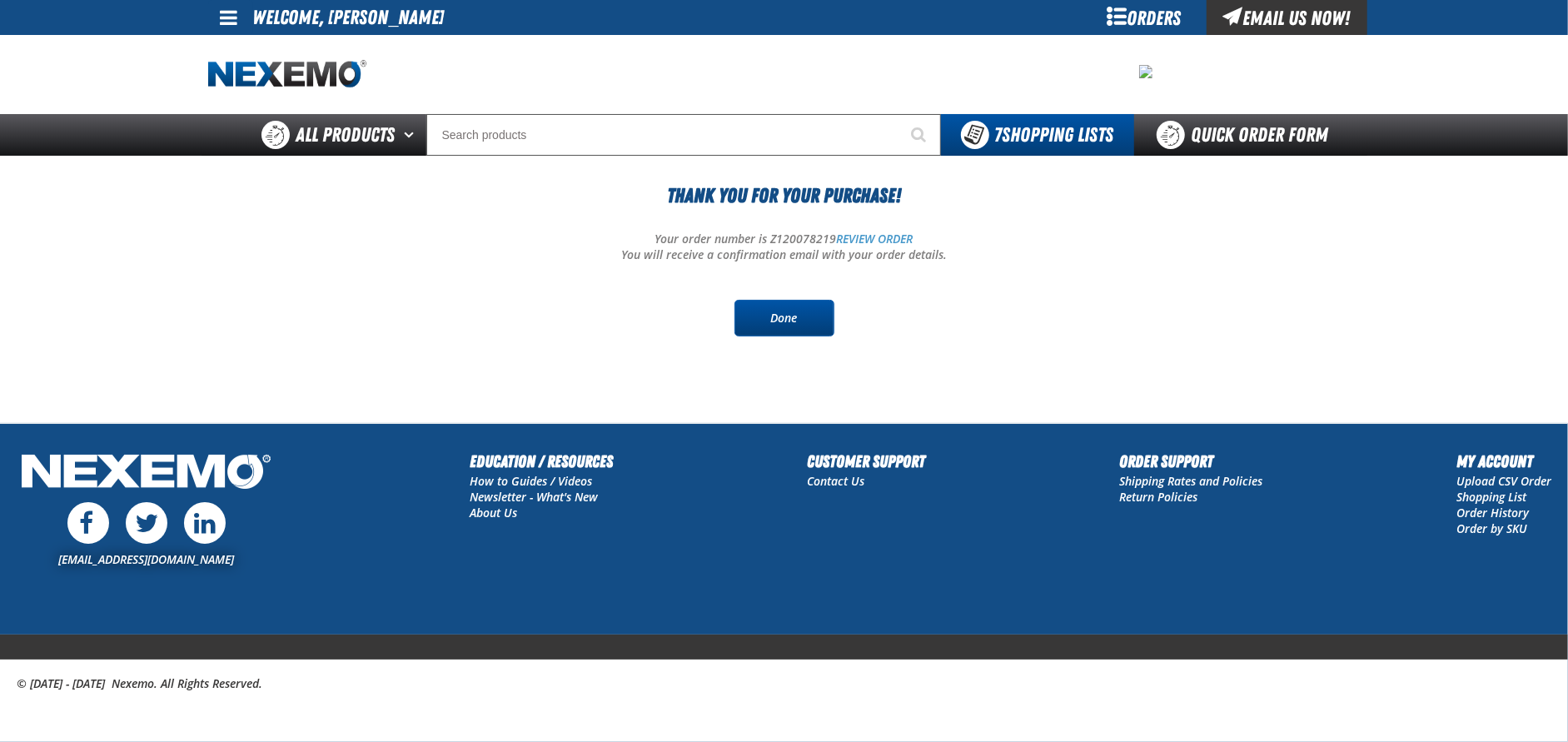
click at [768, 311] on link "Done" at bounding box center [784, 318] width 100 height 36
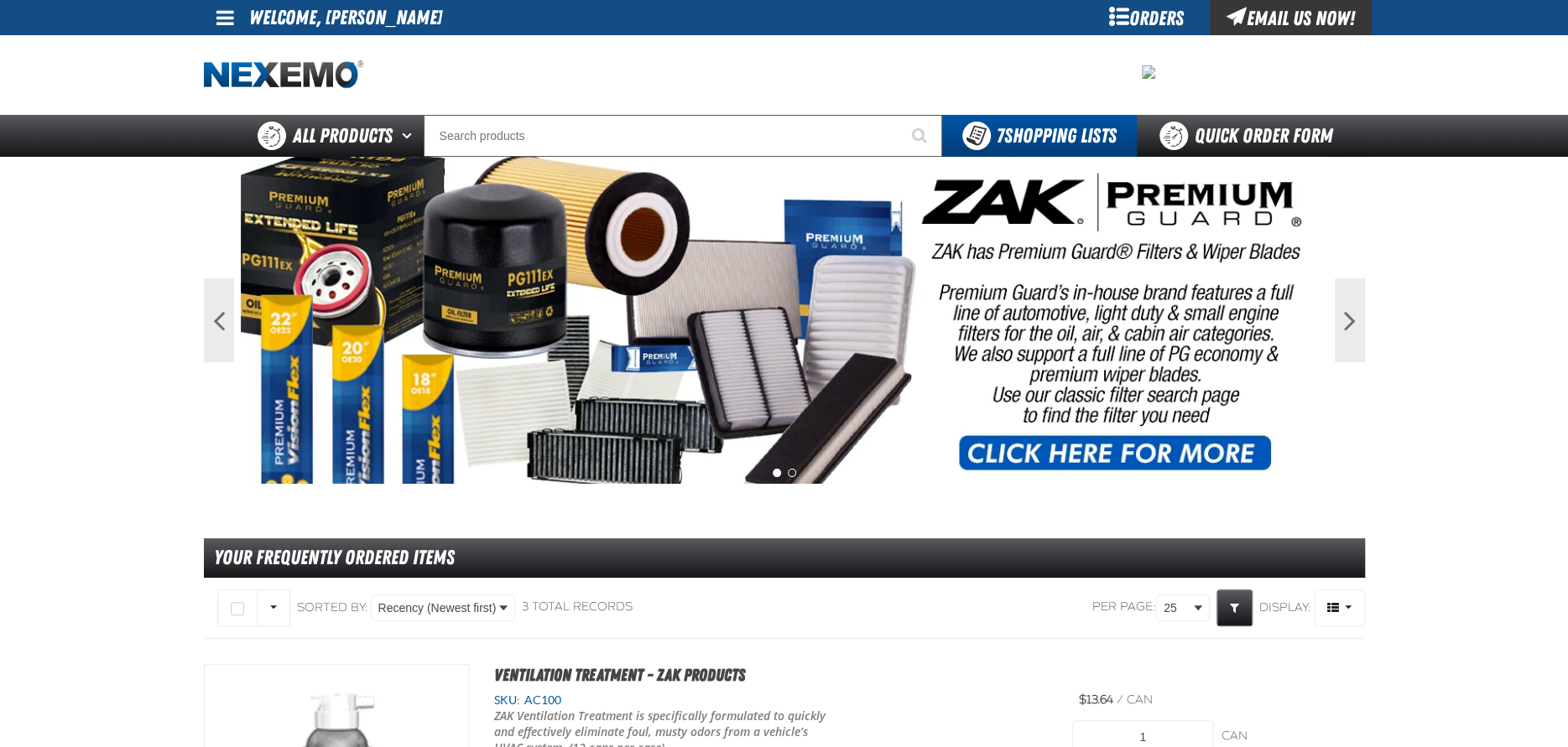
click at [227, 13] on span at bounding box center [226, 17] width 18 height 20
click at [242, 83] on link "Sign Out Sign Out" at bounding box center [239, 82] width 57 height 16
